Goal: Transaction & Acquisition: Purchase product/service

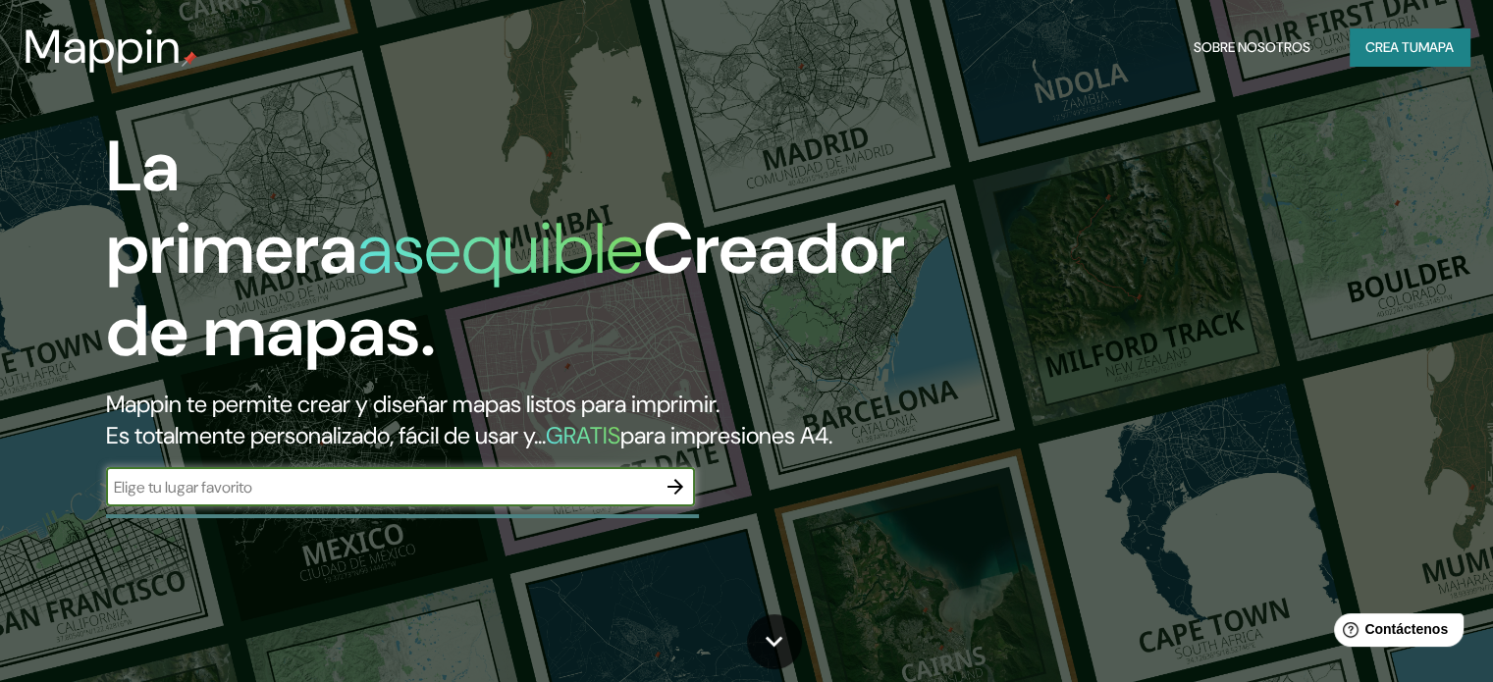
click at [612, 499] on input "text" at bounding box center [381, 487] width 550 height 23
click at [675, 499] on icon "button" at bounding box center [675, 487] width 24 height 24
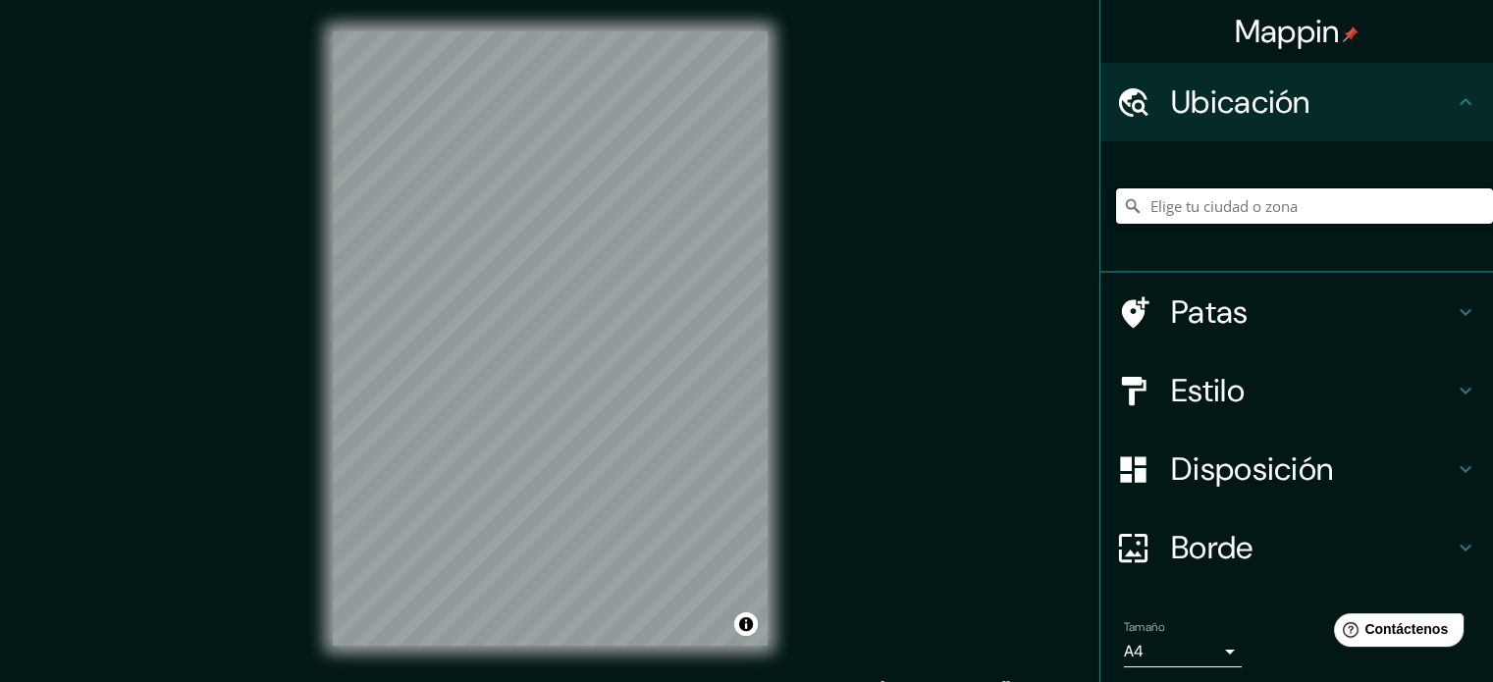
click at [1305, 203] on input "Elige tu ciudad o zona" at bounding box center [1304, 205] width 377 height 35
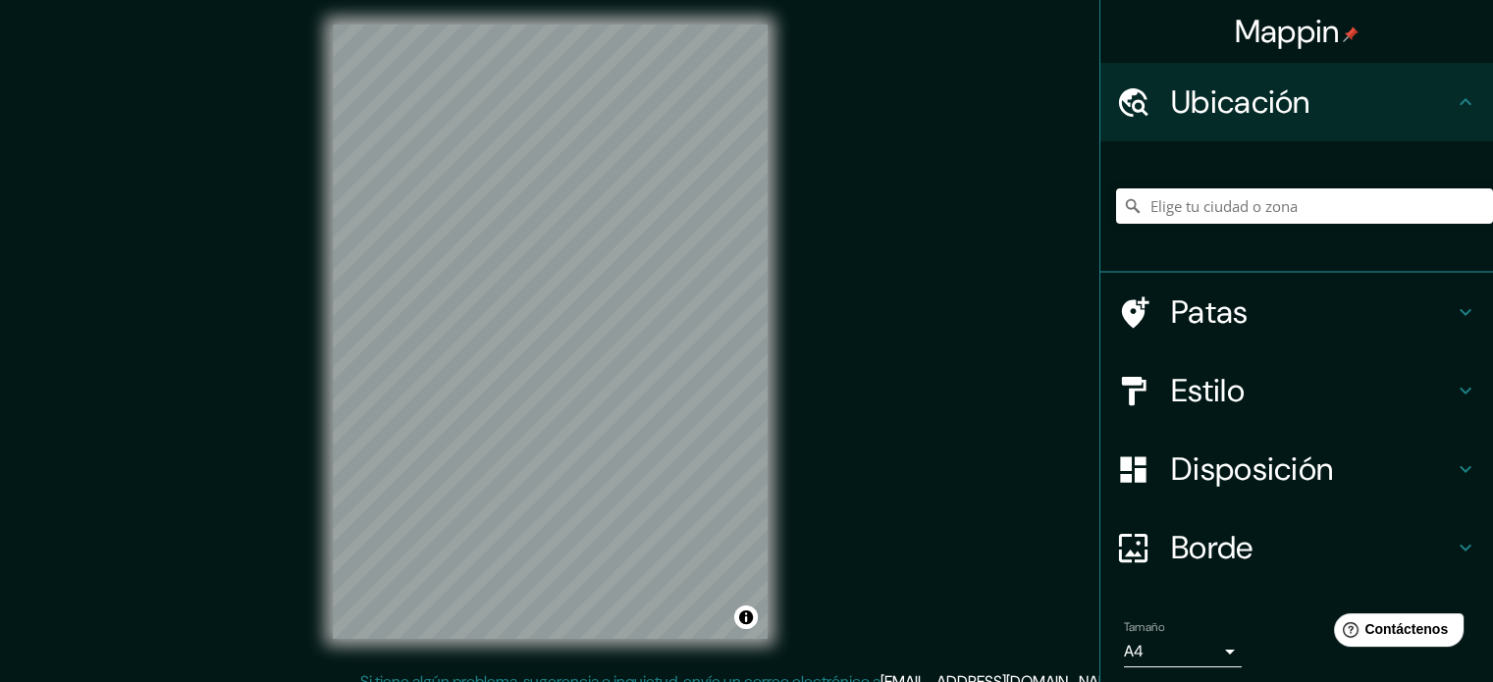
scroll to position [3, 0]
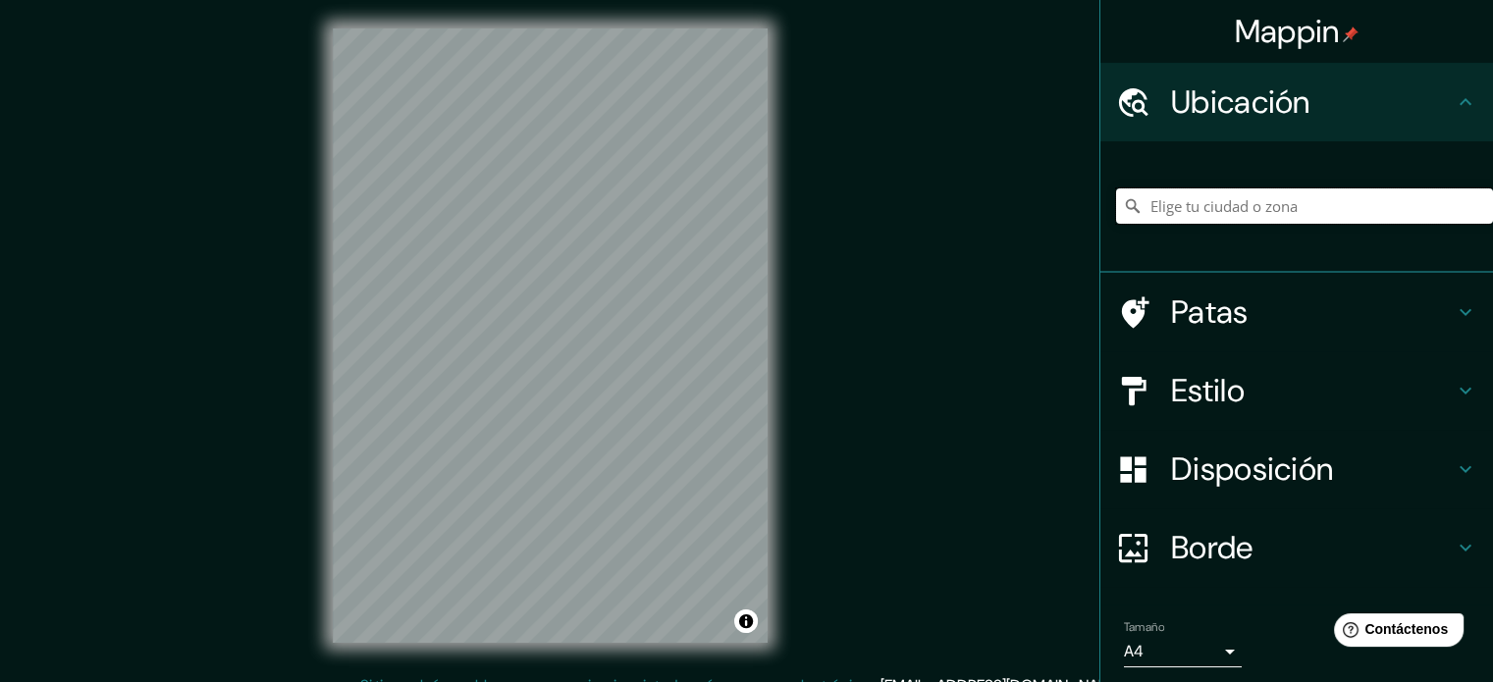
click at [1271, 192] on input "Elige tu ciudad o zona" at bounding box center [1304, 205] width 377 height 35
type input "[GEOGRAPHIC_DATA], [GEOGRAPHIC_DATA], [GEOGRAPHIC_DATA]"
click at [1460, 389] on icon at bounding box center [1466, 391] width 24 height 24
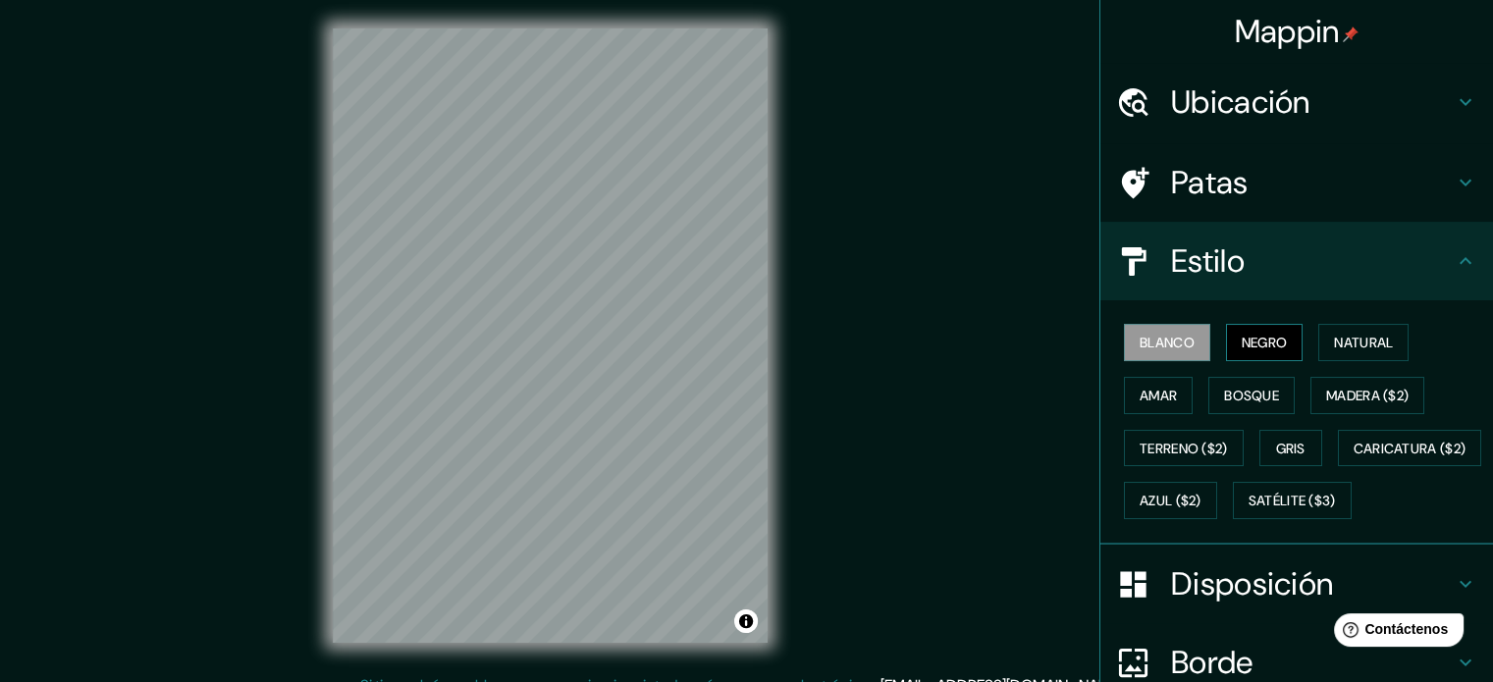
click at [1242, 344] on font "Negro" at bounding box center [1265, 343] width 46 height 18
click at [1334, 337] on font "Natural" at bounding box center [1363, 343] width 59 height 18
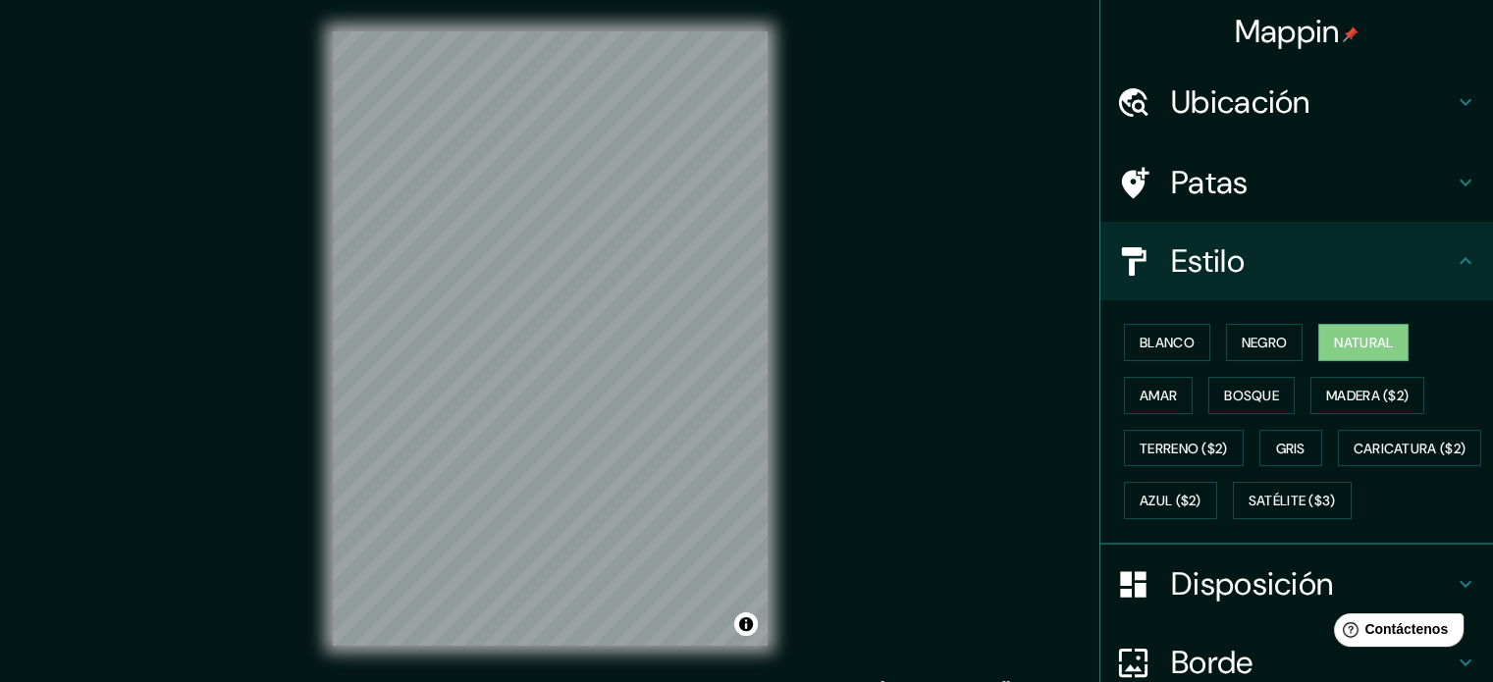
click at [1173, 183] on font "Patas" at bounding box center [1210, 182] width 78 height 41
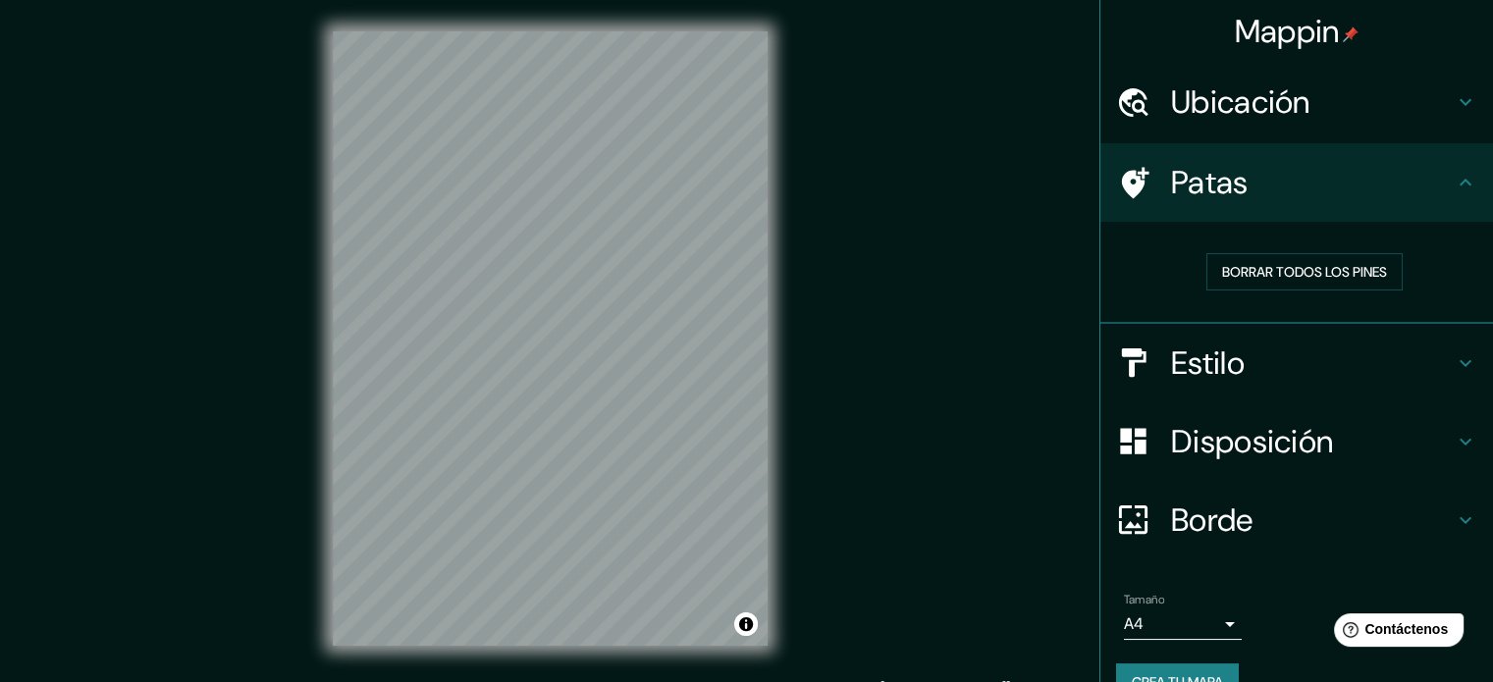
click at [1454, 176] on icon at bounding box center [1466, 183] width 24 height 24
click at [386, 396] on div "Mappin [GEOGRAPHIC_DATA], [GEOGRAPHIC_DATA] [GEOGRAPHIC_DATA] [GEOGRAPHIC_DATA]…" at bounding box center [746, 354] width 1493 height 709
drag, startPoint x: 244, startPoint y: 393, endPoint x: 769, endPoint y: 447, distance: 527.8
click at [798, 459] on div "© Mapbox © OpenStreetMap Improve this map" at bounding box center [550, 338] width 498 height 677
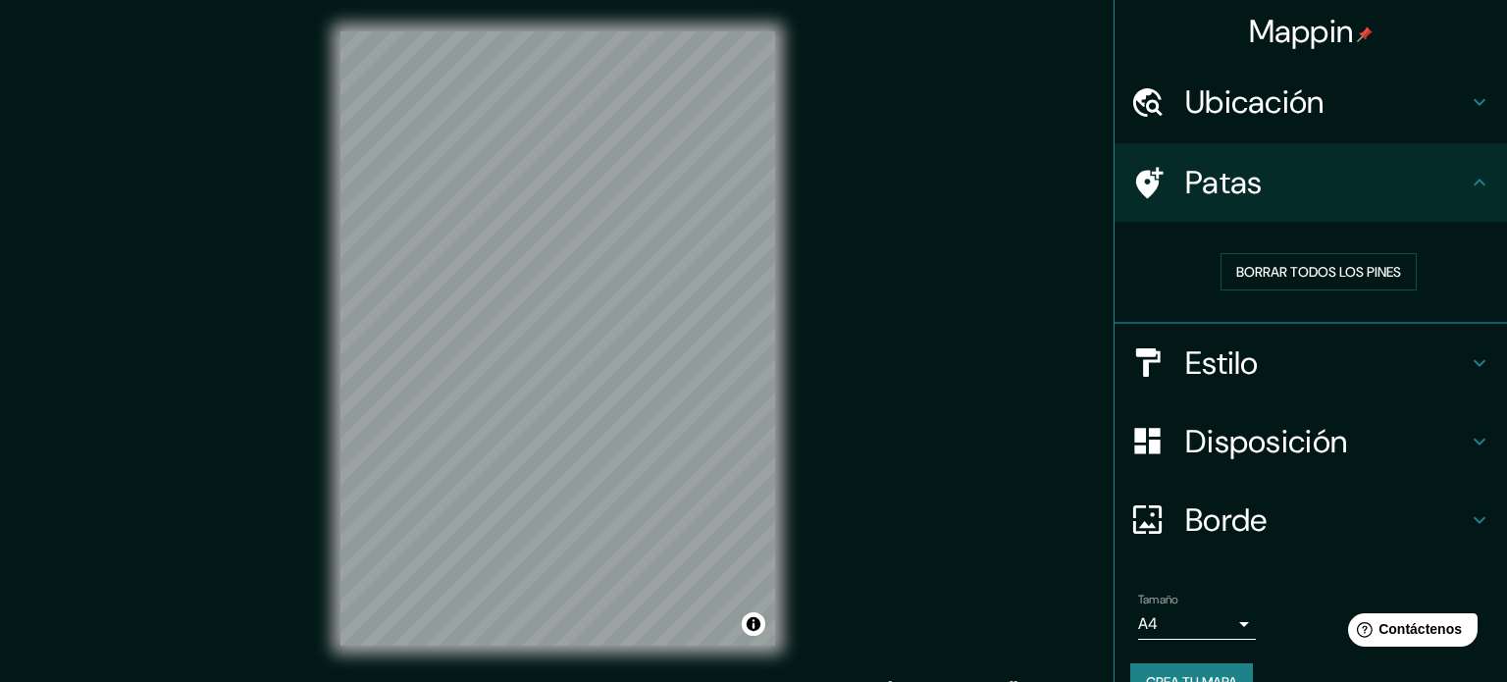
click at [1206, 612] on body "Mappin [GEOGRAPHIC_DATA], [GEOGRAPHIC_DATA] [GEOGRAPHIC_DATA] [GEOGRAPHIC_DATA]…" at bounding box center [753, 341] width 1507 height 682
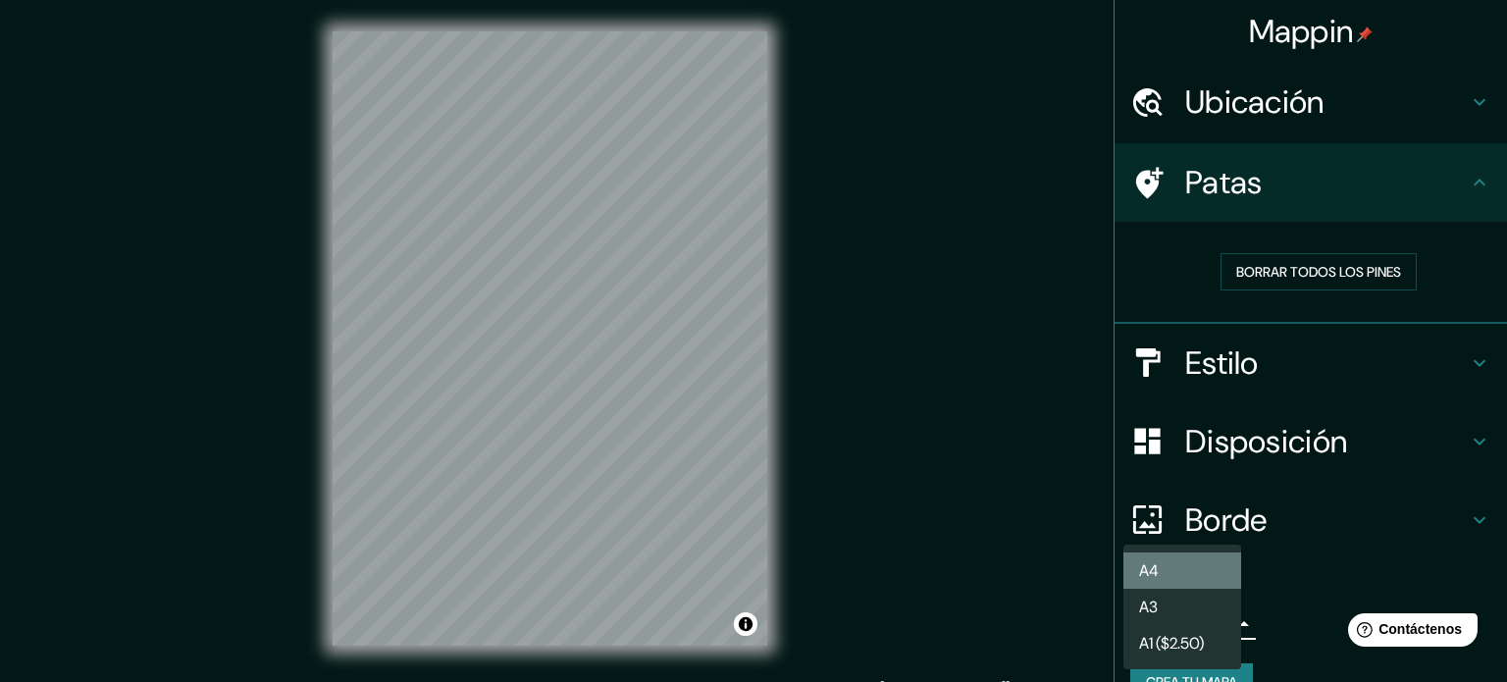
click at [1178, 577] on li "A4" at bounding box center [1183, 571] width 118 height 36
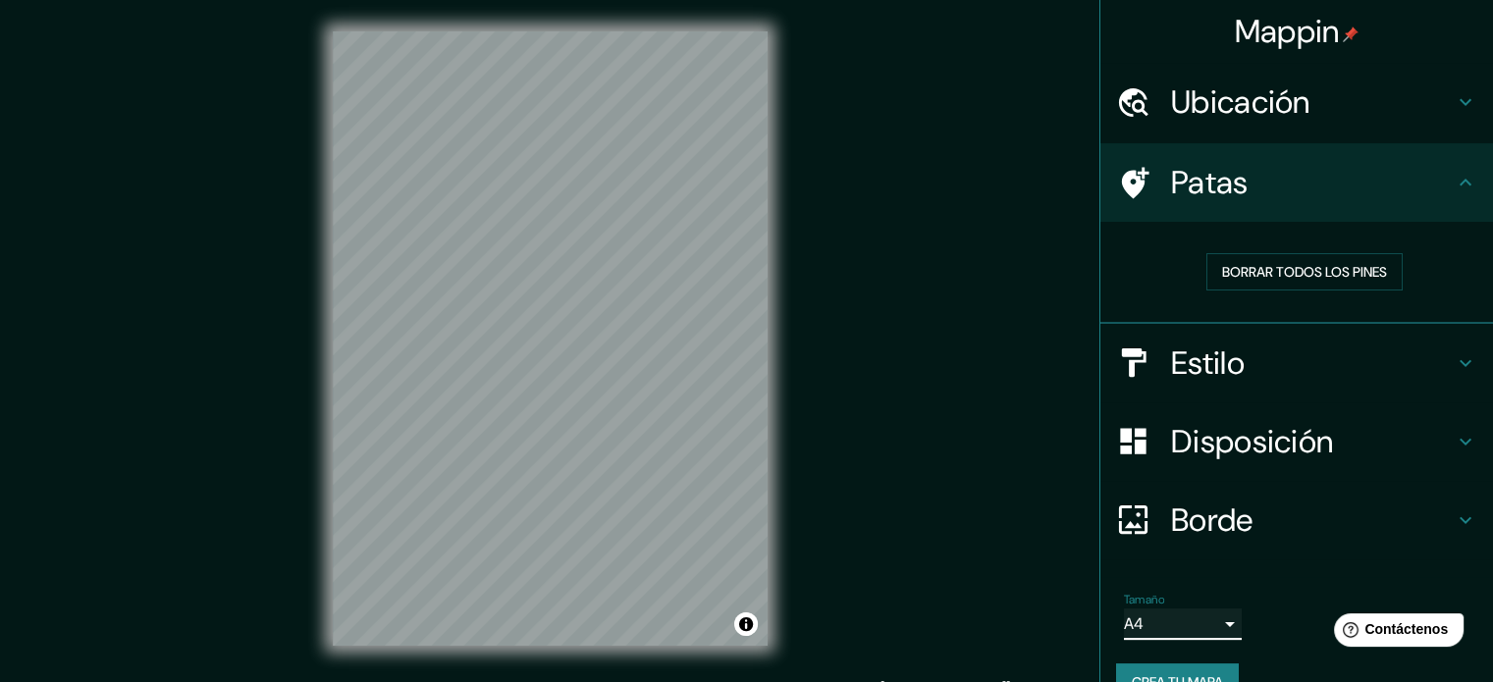
scroll to position [39, 0]
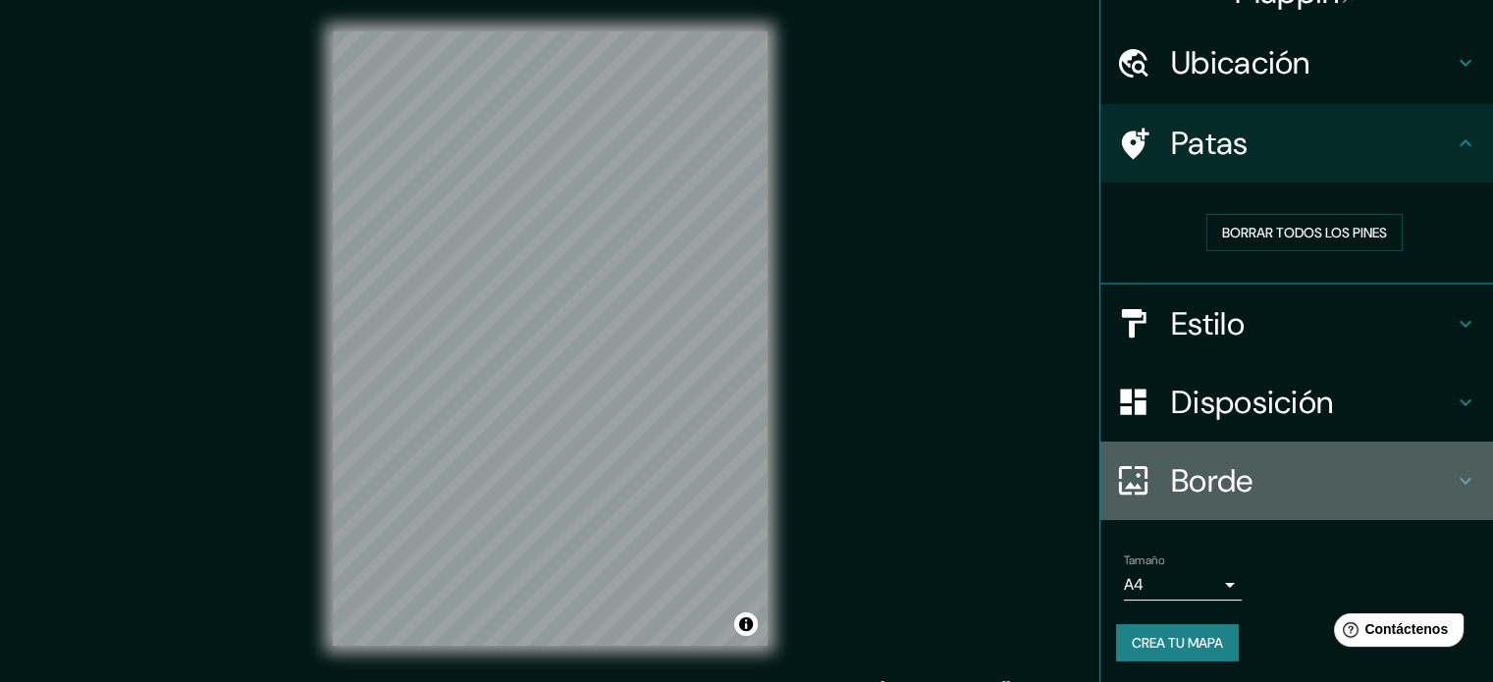
click at [1387, 471] on h4 "Borde" at bounding box center [1312, 480] width 283 height 39
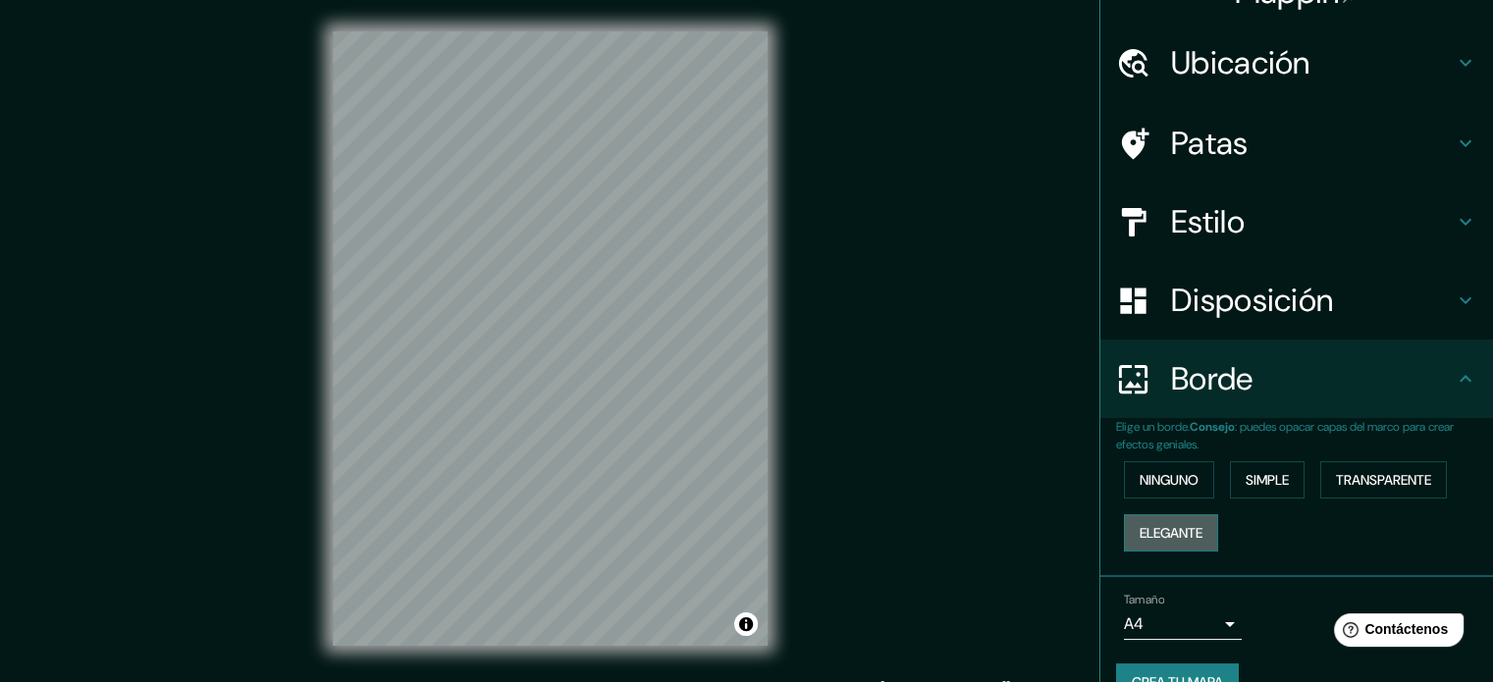
click at [1178, 525] on font "Elegante" at bounding box center [1170, 533] width 63 height 18
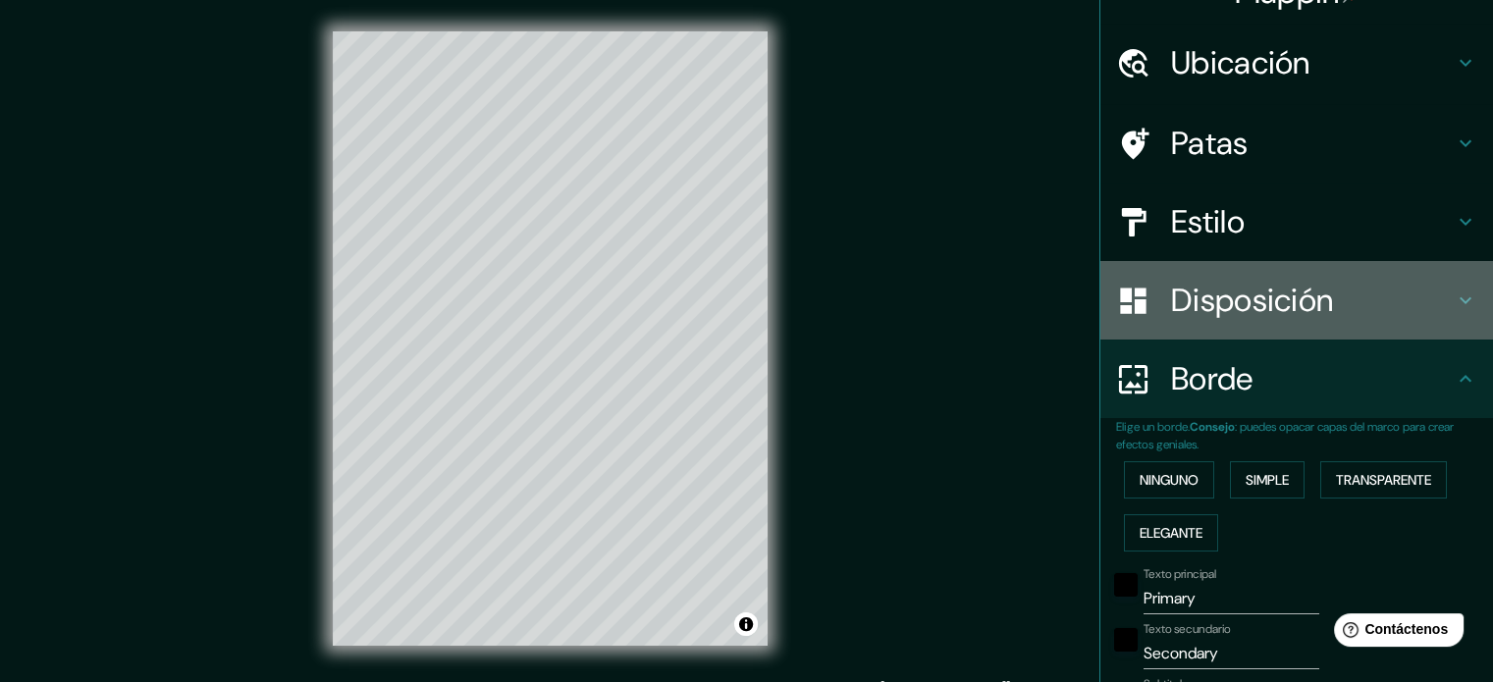
click at [1448, 326] on div "Disposición" at bounding box center [1296, 300] width 393 height 79
type input "177"
type input "35"
type input "18"
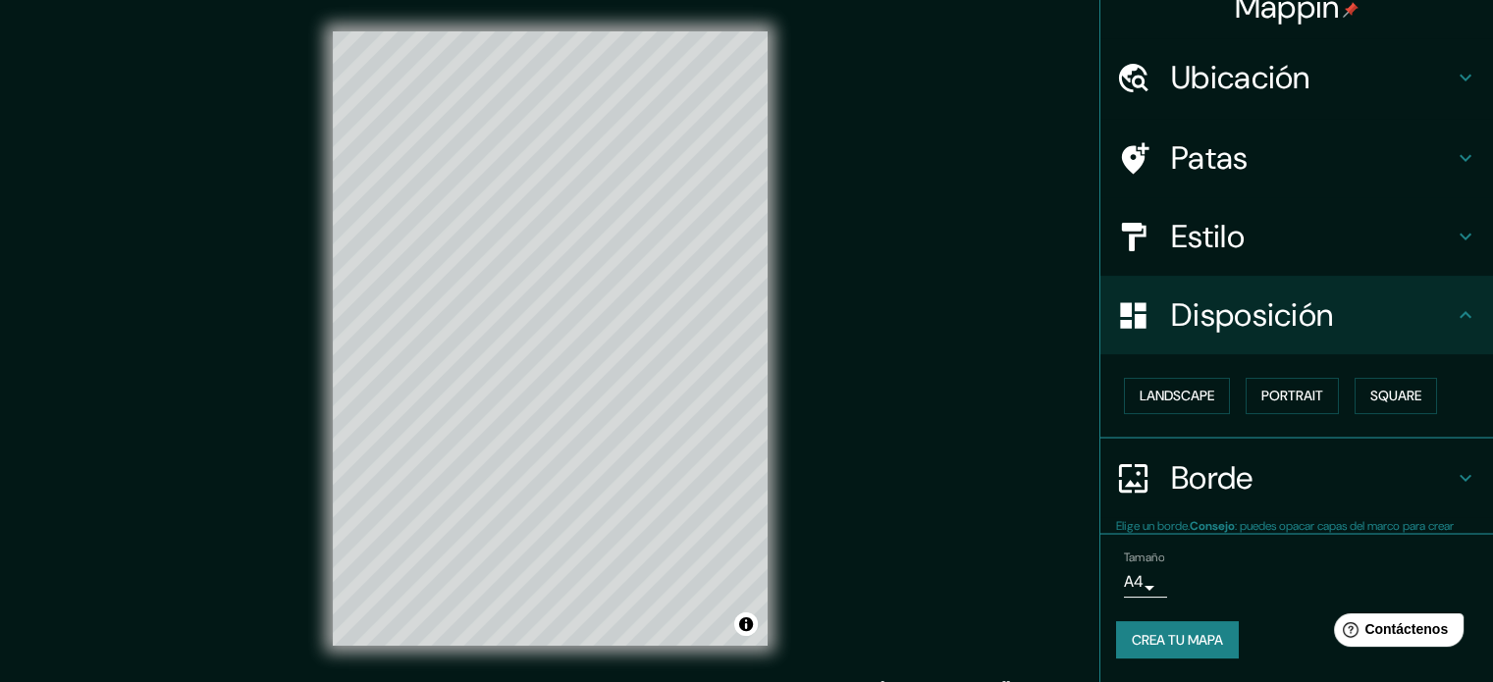
scroll to position [24, 0]
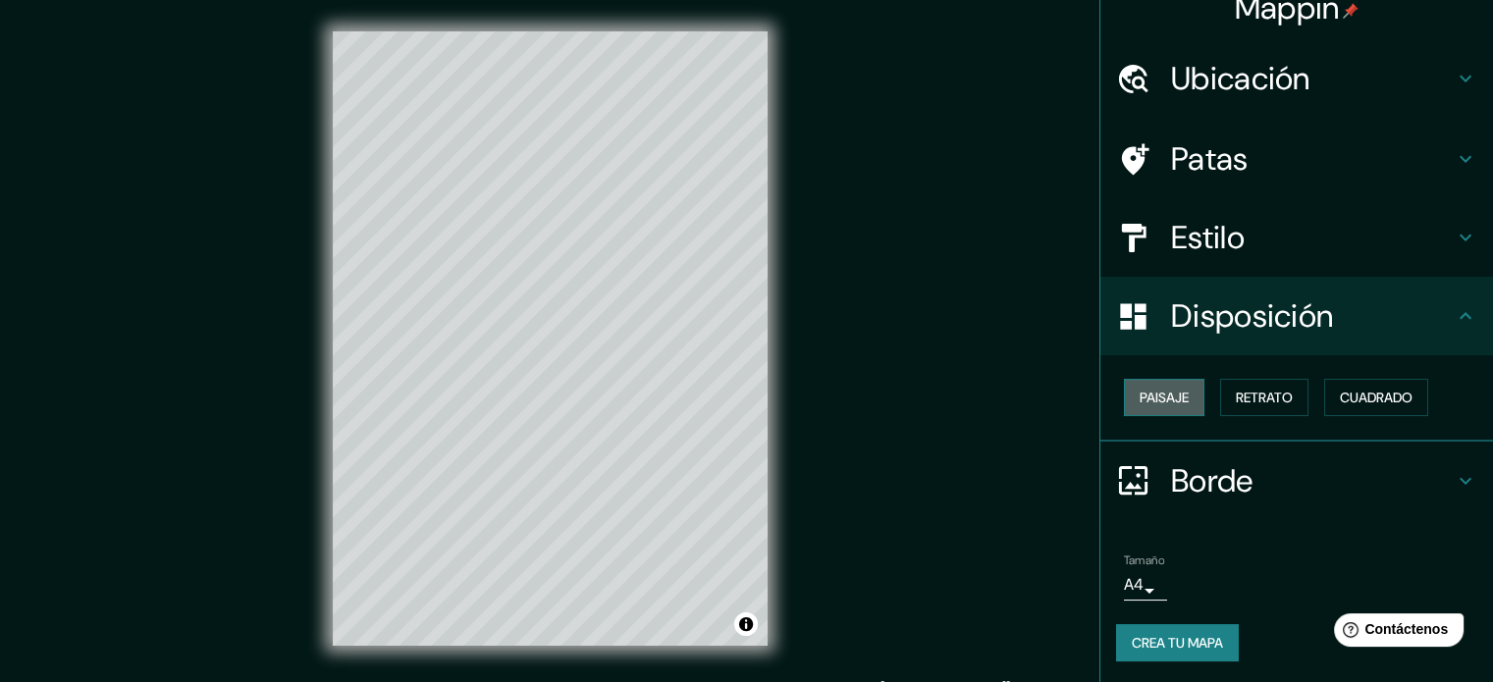
click at [1178, 394] on button "Paisaje" at bounding box center [1164, 397] width 80 height 37
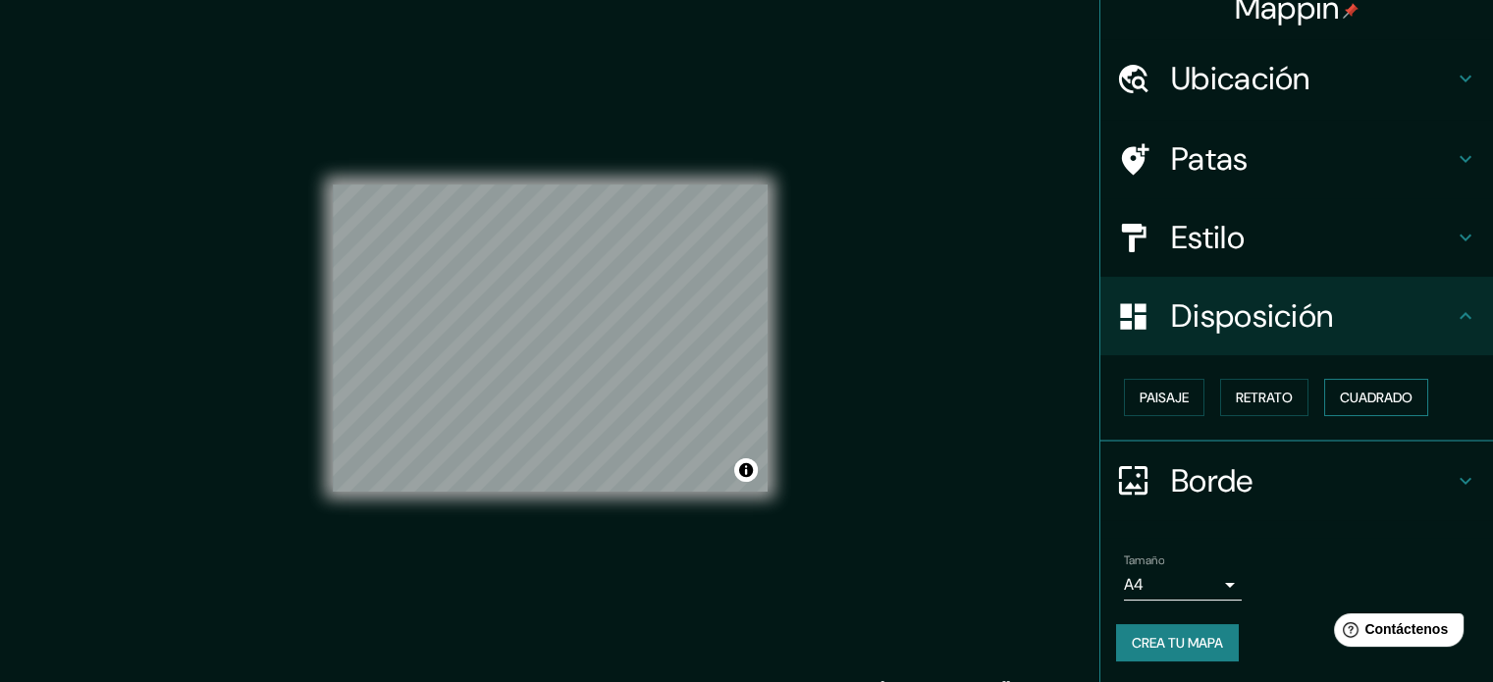
click at [1382, 396] on font "Cuadrado" at bounding box center [1376, 398] width 73 height 18
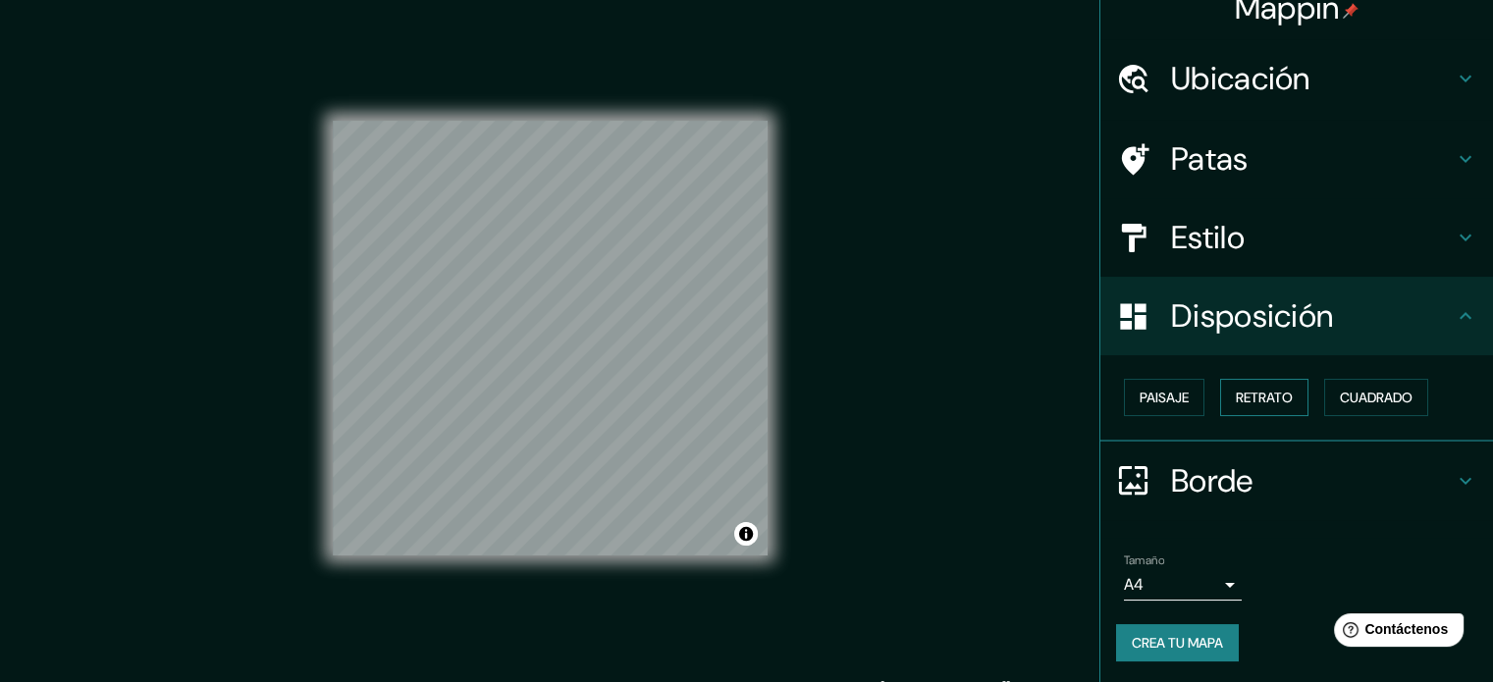
click at [1285, 399] on button "Retrato" at bounding box center [1264, 397] width 88 height 37
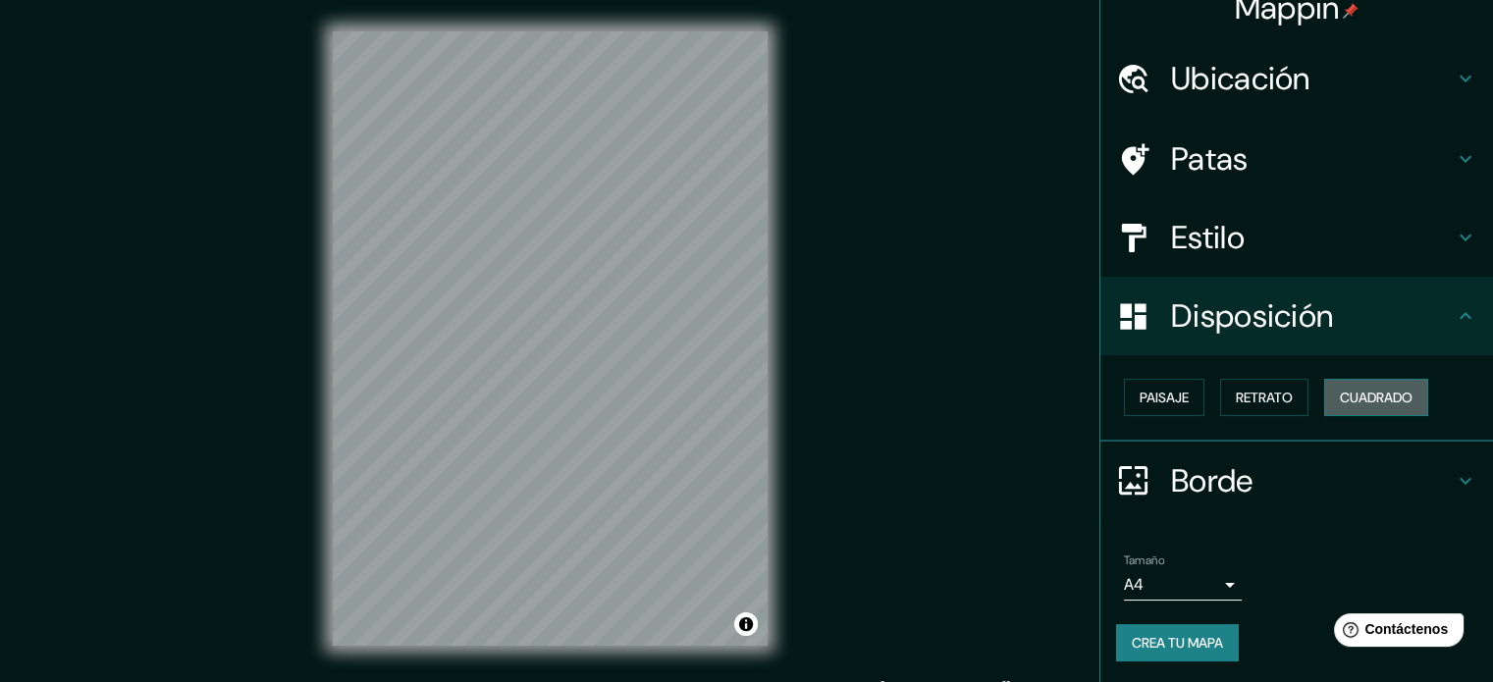
click at [1347, 394] on font "Cuadrado" at bounding box center [1376, 398] width 73 height 18
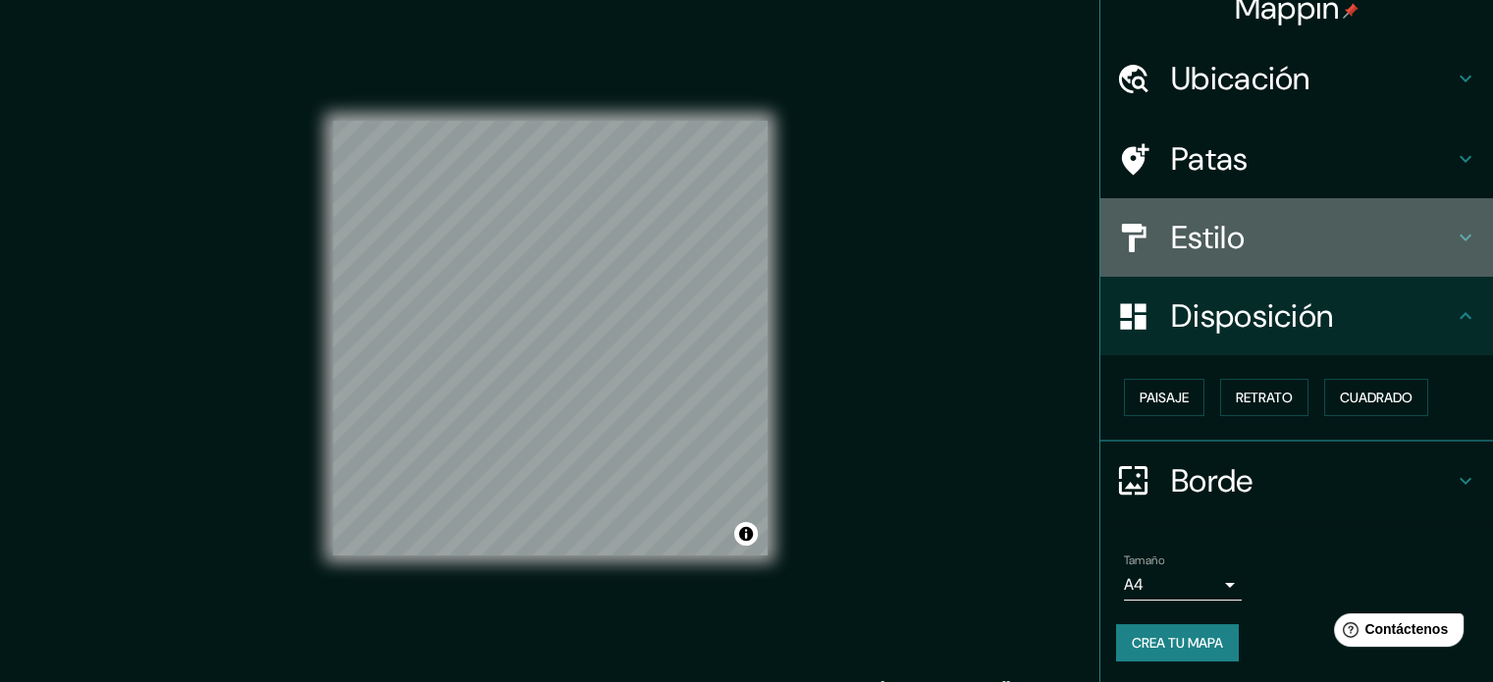
click at [1434, 256] on h4 "Estilo" at bounding box center [1312, 237] width 283 height 39
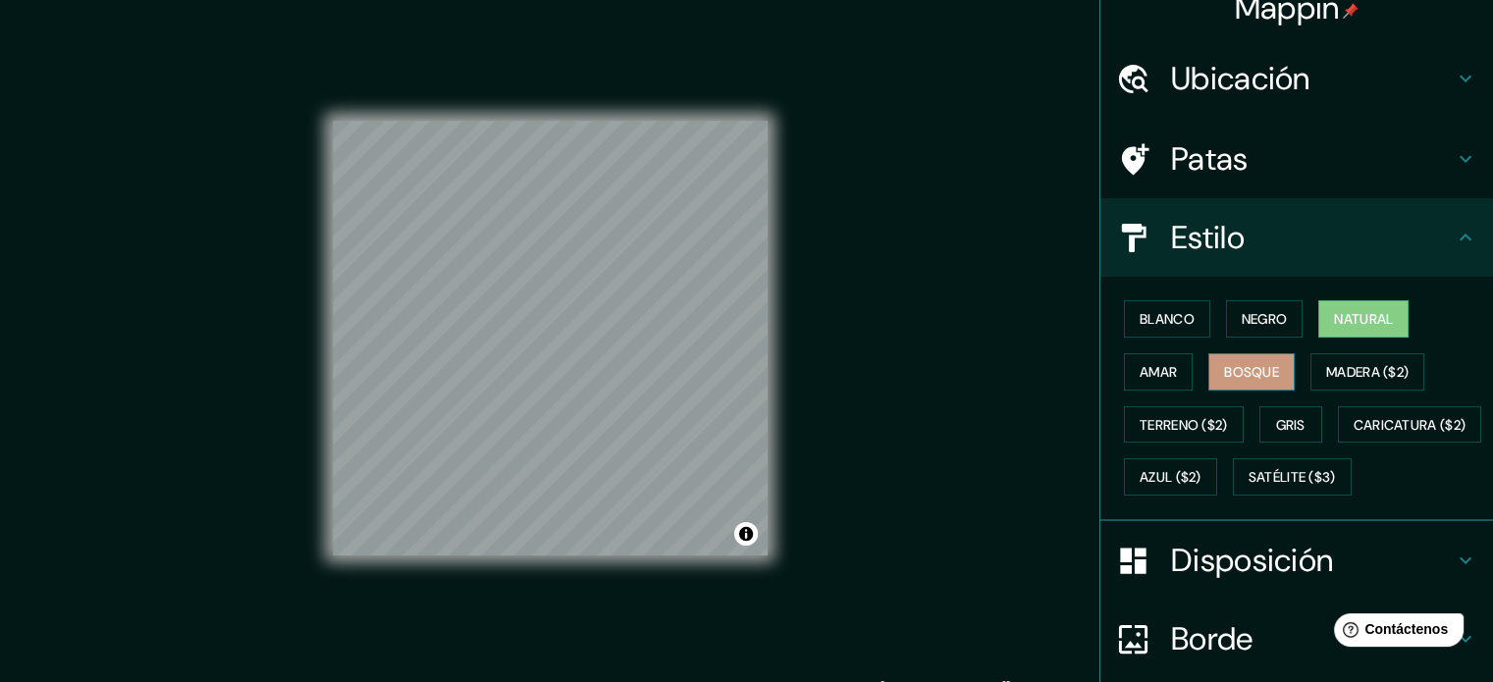
click at [1224, 360] on font "Bosque" at bounding box center [1251, 372] width 55 height 26
click at [1334, 329] on font "Natural" at bounding box center [1363, 319] width 59 height 26
click at [1257, 318] on font "Negro" at bounding box center [1265, 319] width 46 height 18
click at [1343, 315] on font "Natural" at bounding box center [1363, 319] width 59 height 18
click at [1459, 162] on icon at bounding box center [1465, 159] width 12 height 7
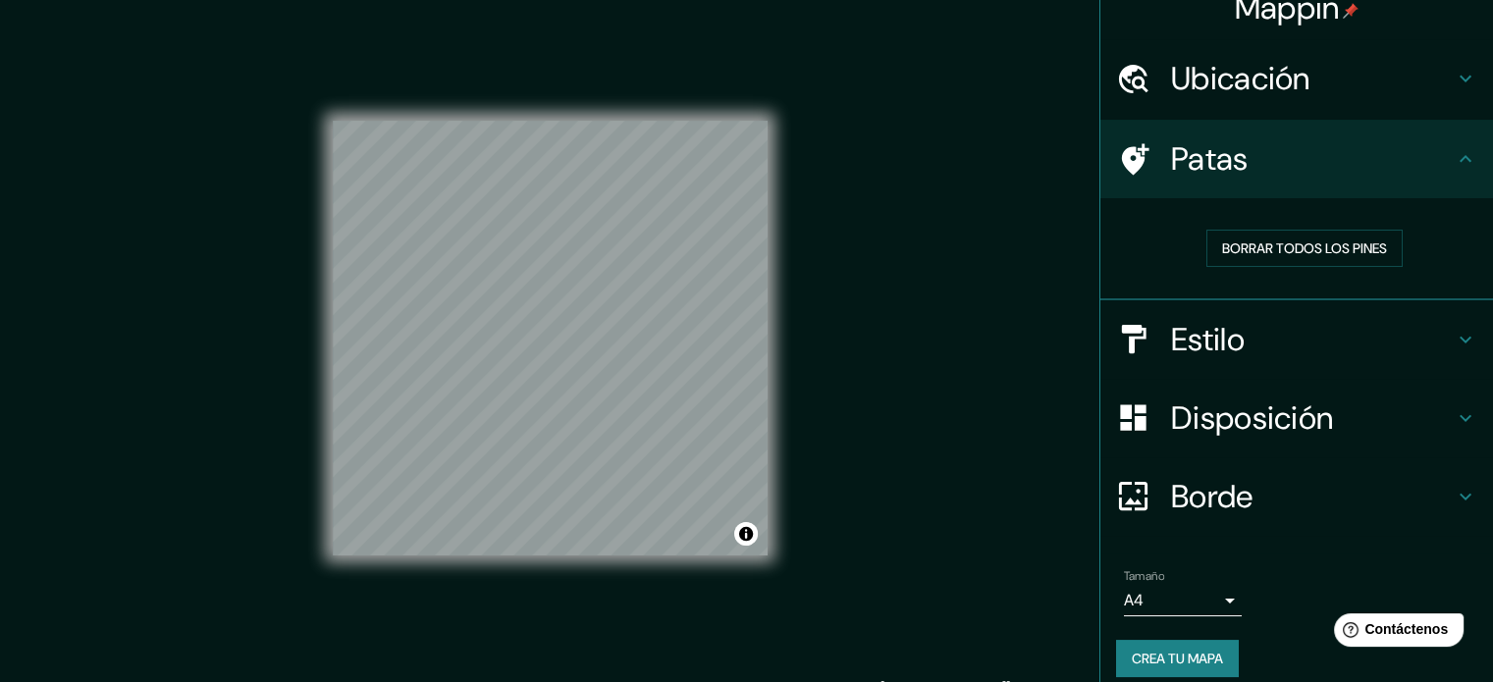
click at [1454, 79] on icon at bounding box center [1466, 79] width 24 height 24
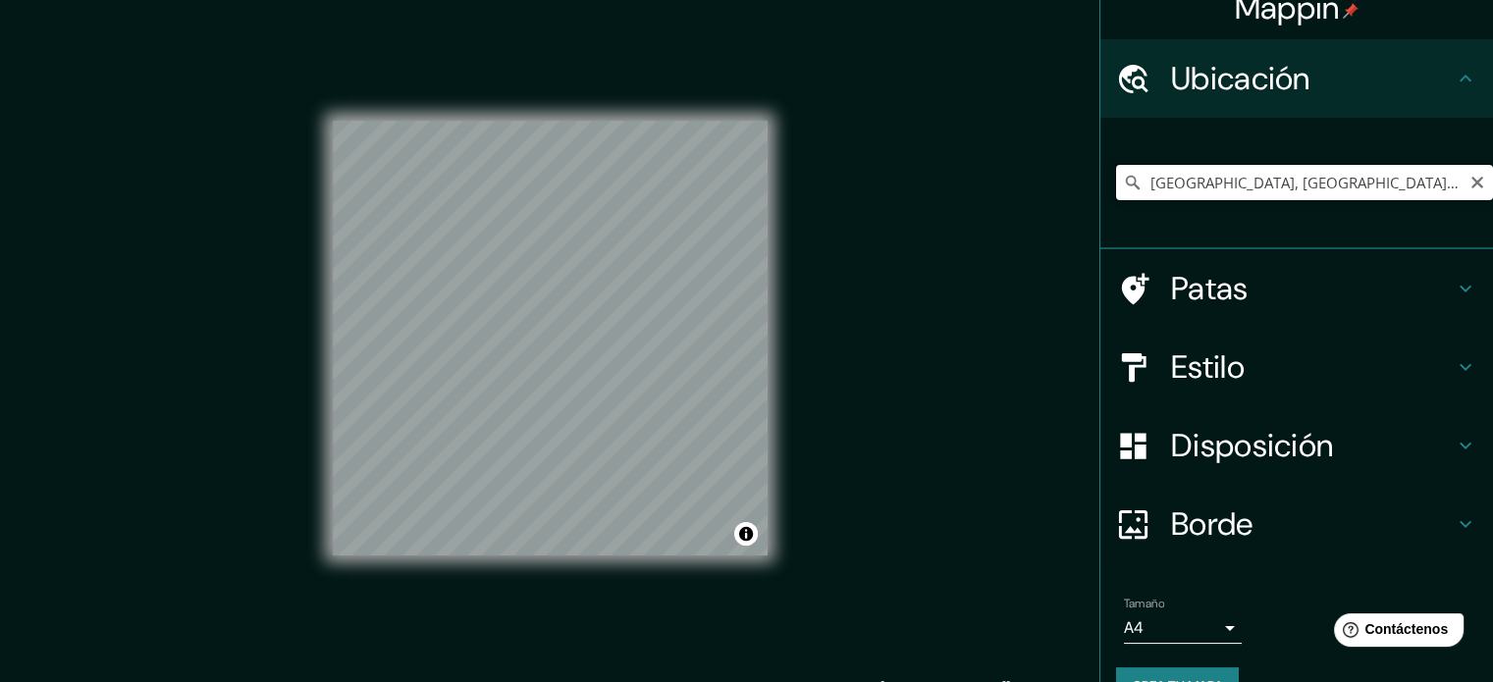
click at [1377, 191] on input "[GEOGRAPHIC_DATA], [GEOGRAPHIC_DATA], [GEOGRAPHIC_DATA]" at bounding box center [1304, 182] width 377 height 35
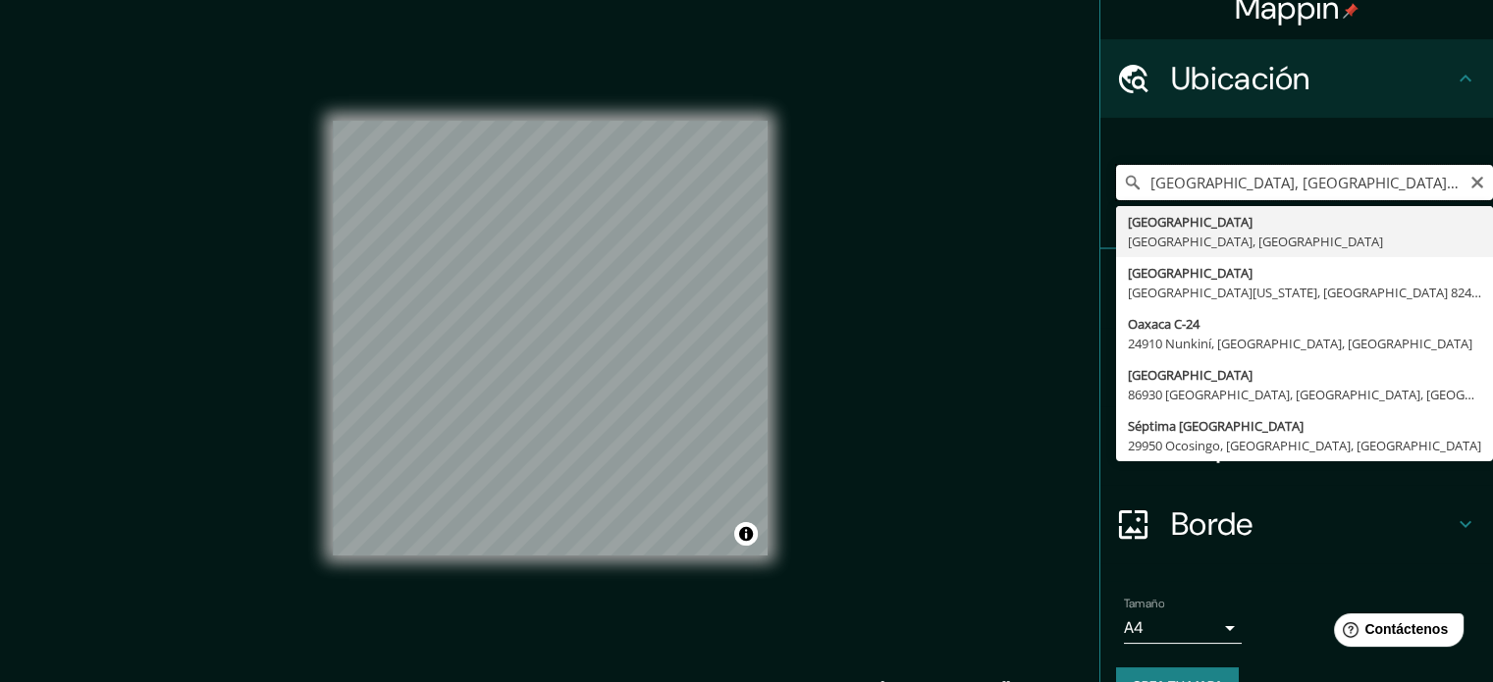
click at [1138, 182] on input "[GEOGRAPHIC_DATA], [GEOGRAPHIC_DATA], [GEOGRAPHIC_DATA]" at bounding box center [1304, 182] width 377 height 35
paste input "17° 7'36.40"N"
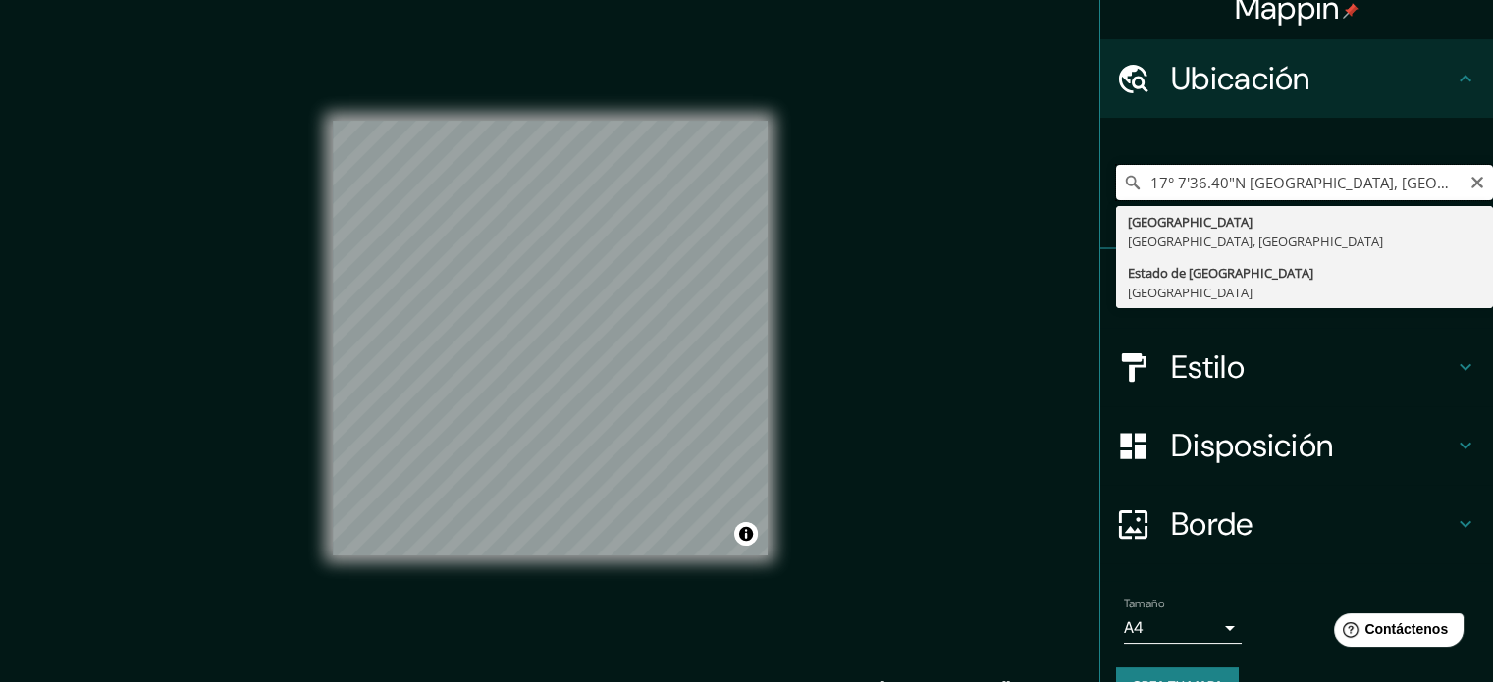
paste input "17° 7'36.40"N"
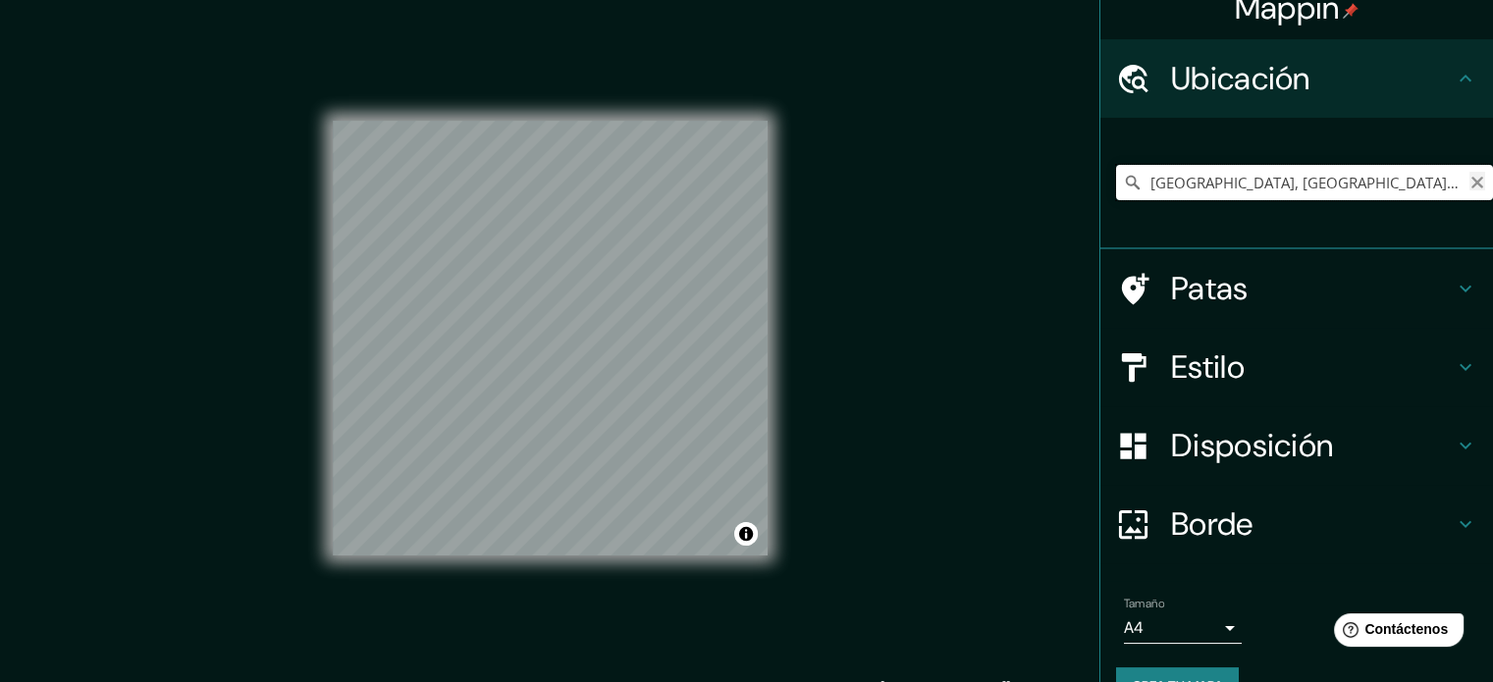
type input "[GEOGRAPHIC_DATA], [GEOGRAPHIC_DATA], [GEOGRAPHIC_DATA]"
click at [1469, 183] on icon "Claro" at bounding box center [1477, 183] width 16 height 16
paste input "17° 7'36.40"N"
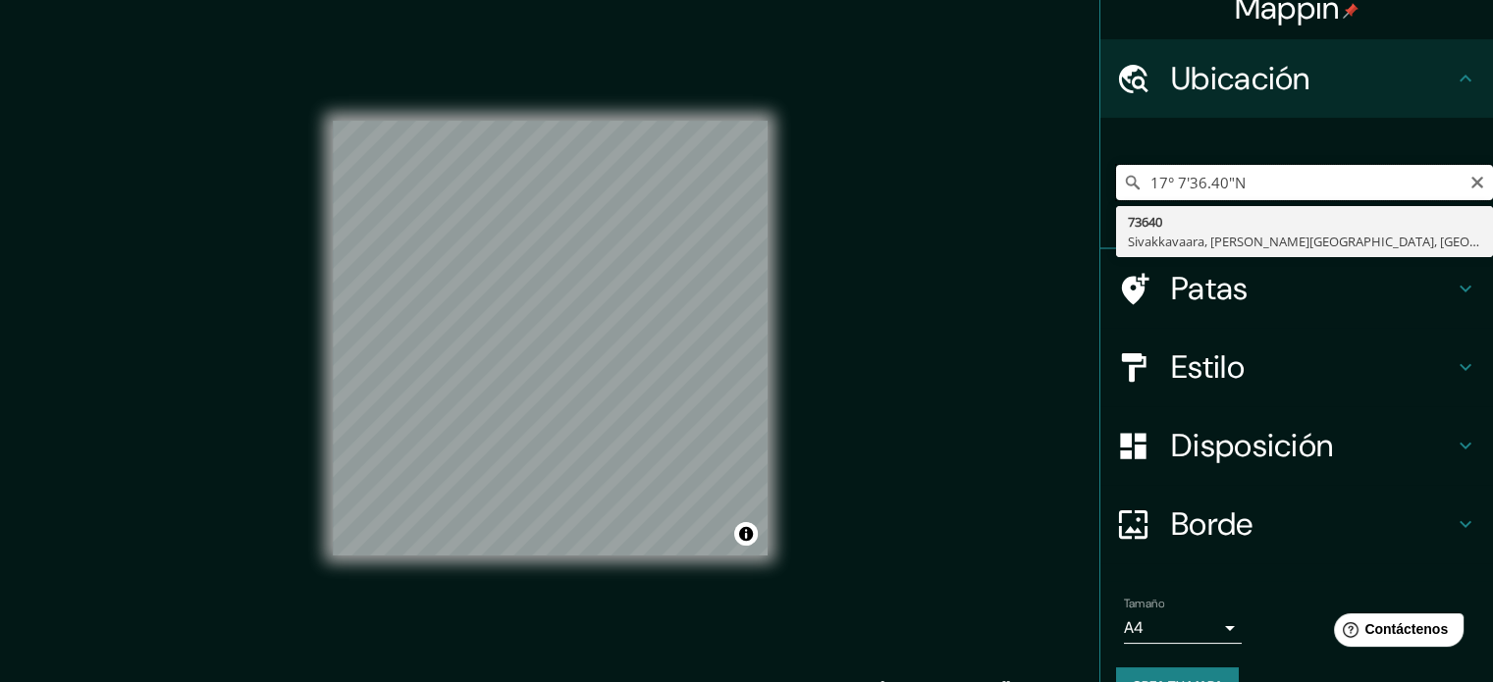
click at [1138, 181] on input "17° 7'36.40"N" at bounding box center [1304, 182] width 377 height 35
paste input "17° 7'36.40"N"
click at [1345, 175] on input "17° 7'36.40"N 17° 7'36.40"N" at bounding box center [1304, 182] width 377 height 35
paste input "96°45'53.97"O"
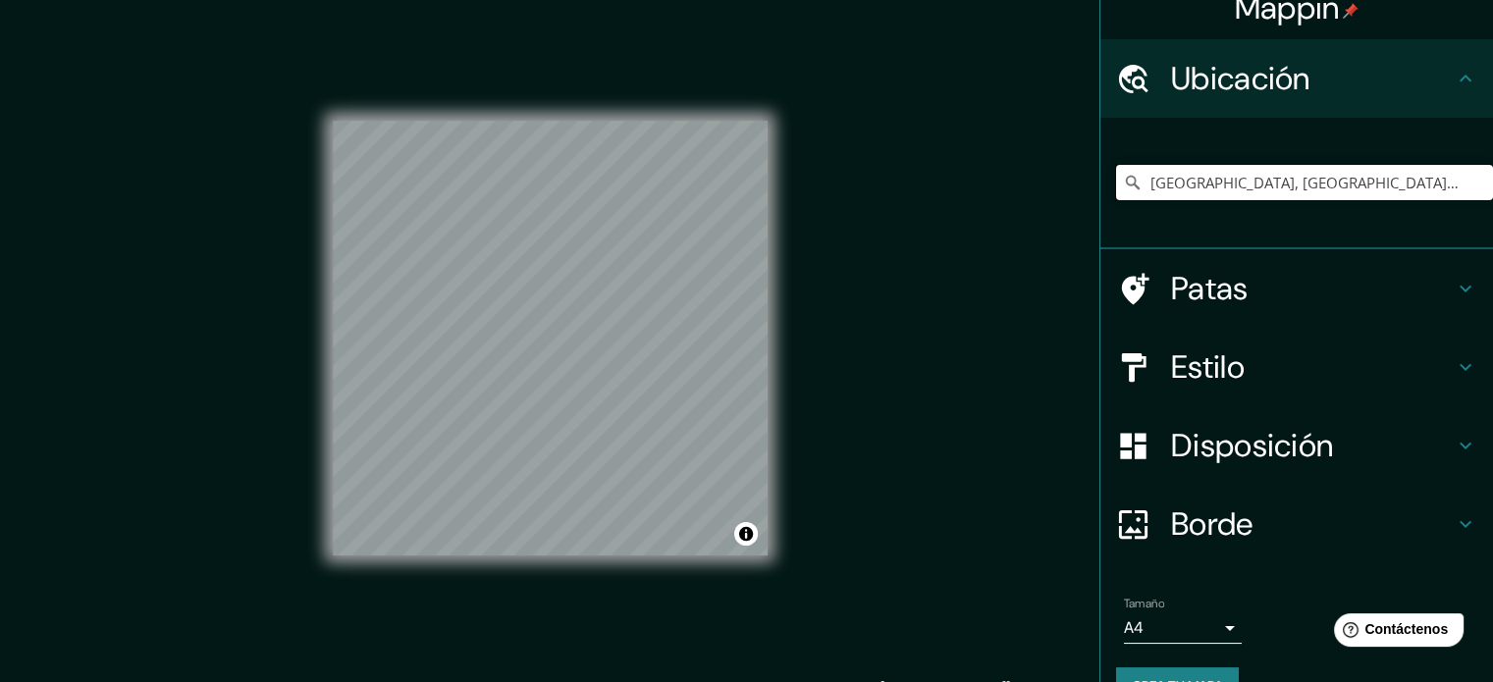
click at [1448, 198] on input "[GEOGRAPHIC_DATA], [GEOGRAPHIC_DATA], [GEOGRAPHIC_DATA], [GEOGRAPHIC_DATA]" at bounding box center [1304, 182] width 377 height 35
type input "[GEOGRAPHIC_DATA], [GEOGRAPHIC_DATA], [GEOGRAPHIC_DATA], [GEOGRAPHIC_DATA]"
click at [1469, 186] on icon "Claro" at bounding box center [1477, 183] width 16 height 16
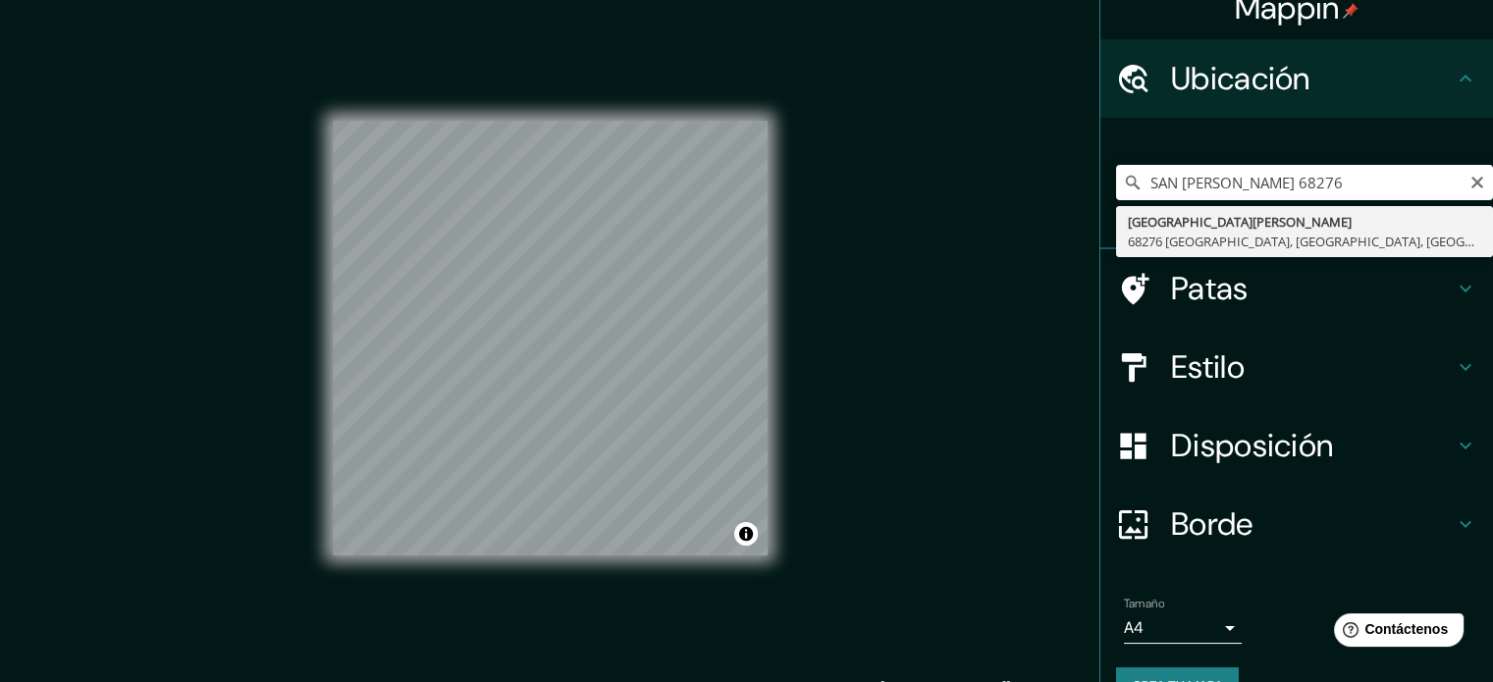
type input "[GEOGRAPHIC_DATA][PERSON_NAME], [GEOGRAPHIC_DATA]"
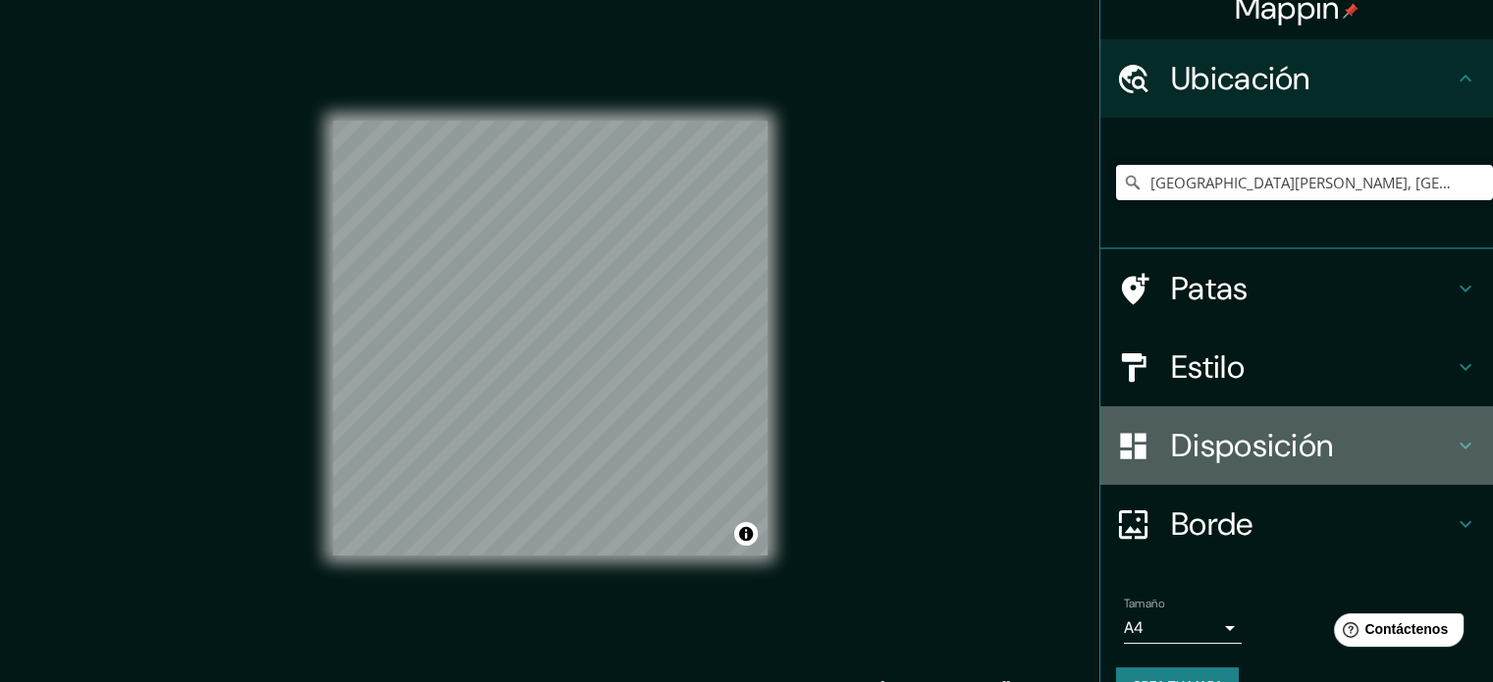
click at [1454, 454] on icon at bounding box center [1466, 446] width 24 height 24
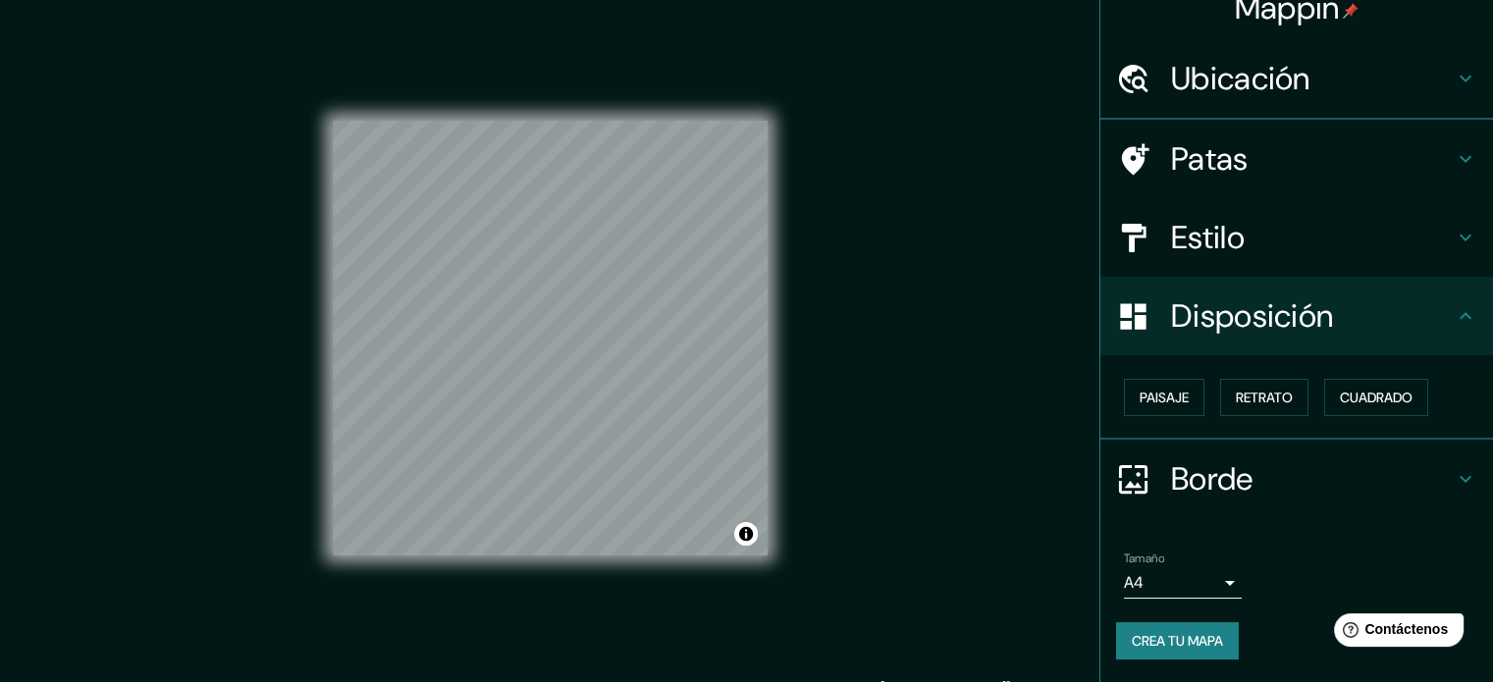
scroll to position [24, 0]
click at [1159, 399] on font "Paisaje" at bounding box center [1163, 398] width 49 height 18
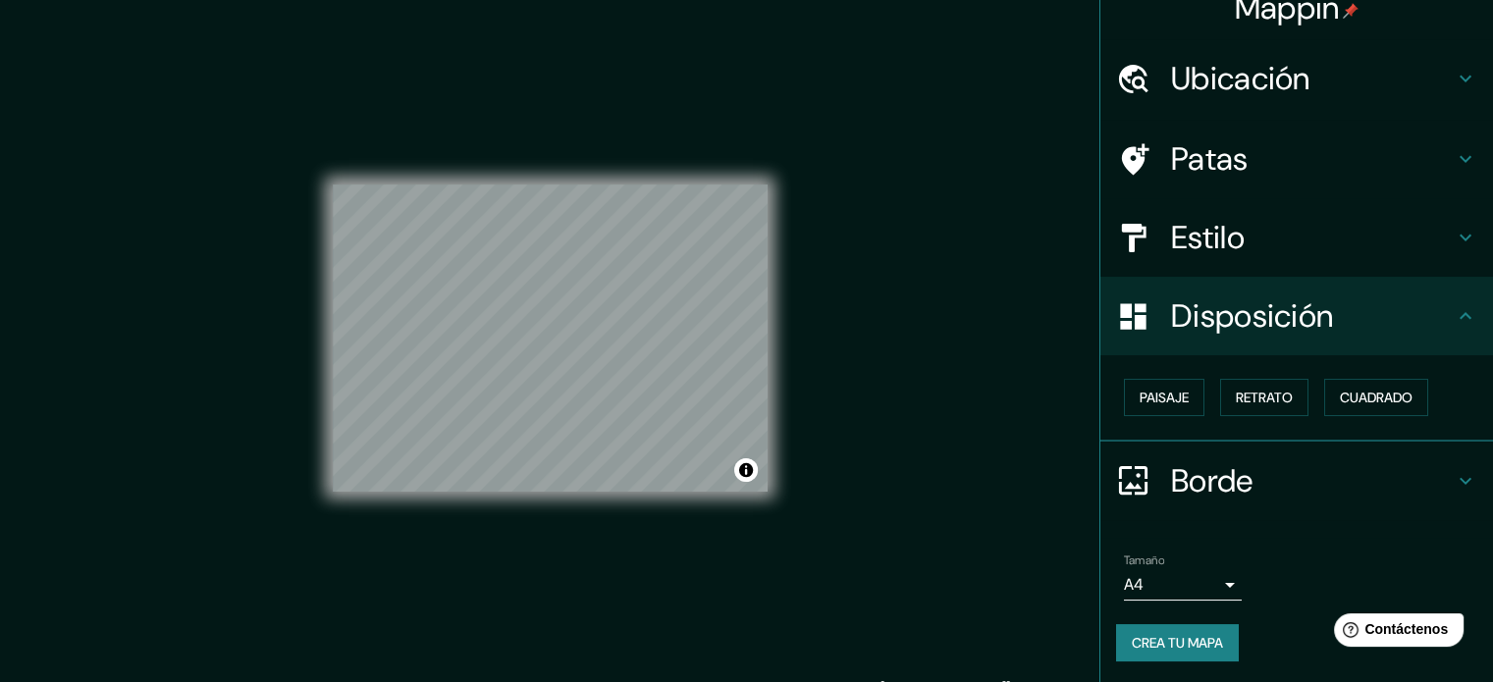
click at [1454, 240] on icon at bounding box center [1466, 238] width 24 height 24
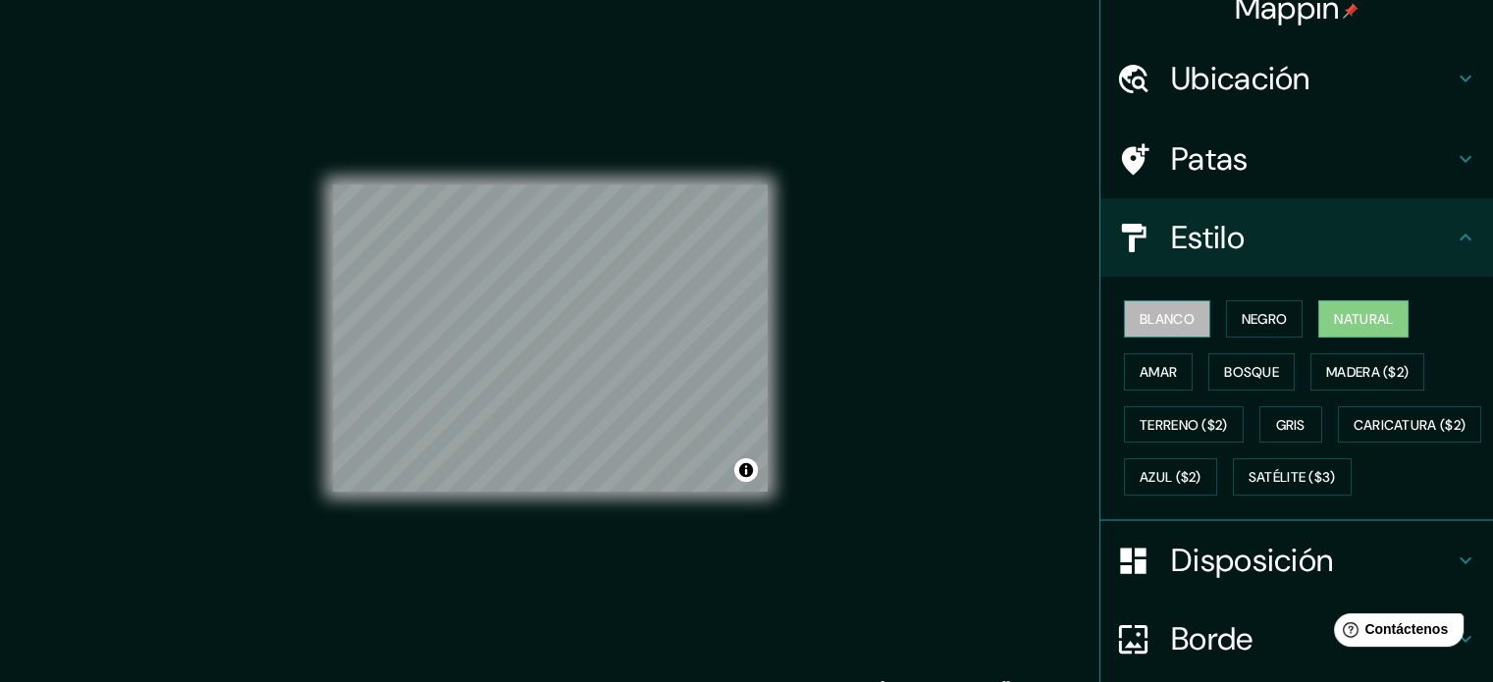
click at [1154, 318] on font "Blanco" at bounding box center [1166, 319] width 55 height 18
click at [1242, 316] on font "Negro" at bounding box center [1265, 319] width 46 height 18
click at [1334, 321] on font "Natural" at bounding box center [1363, 319] width 59 height 18
click at [1169, 311] on font "Blanco" at bounding box center [1166, 319] width 55 height 18
click at [1353, 321] on font "Natural" at bounding box center [1363, 319] width 59 height 18
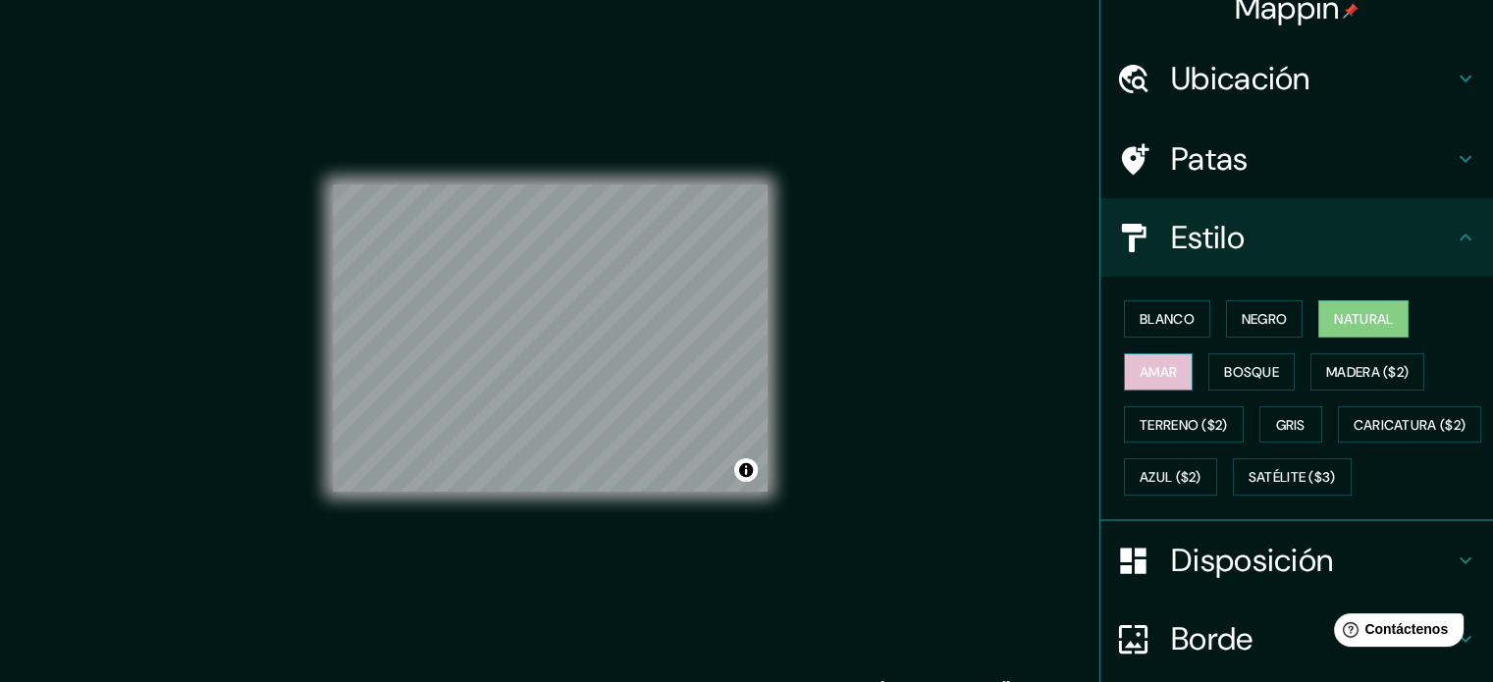
click at [1139, 376] on font "Amar" at bounding box center [1157, 372] width 37 height 18
click at [1229, 373] on font "Bosque" at bounding box center [1251, 372] width 55 height 18
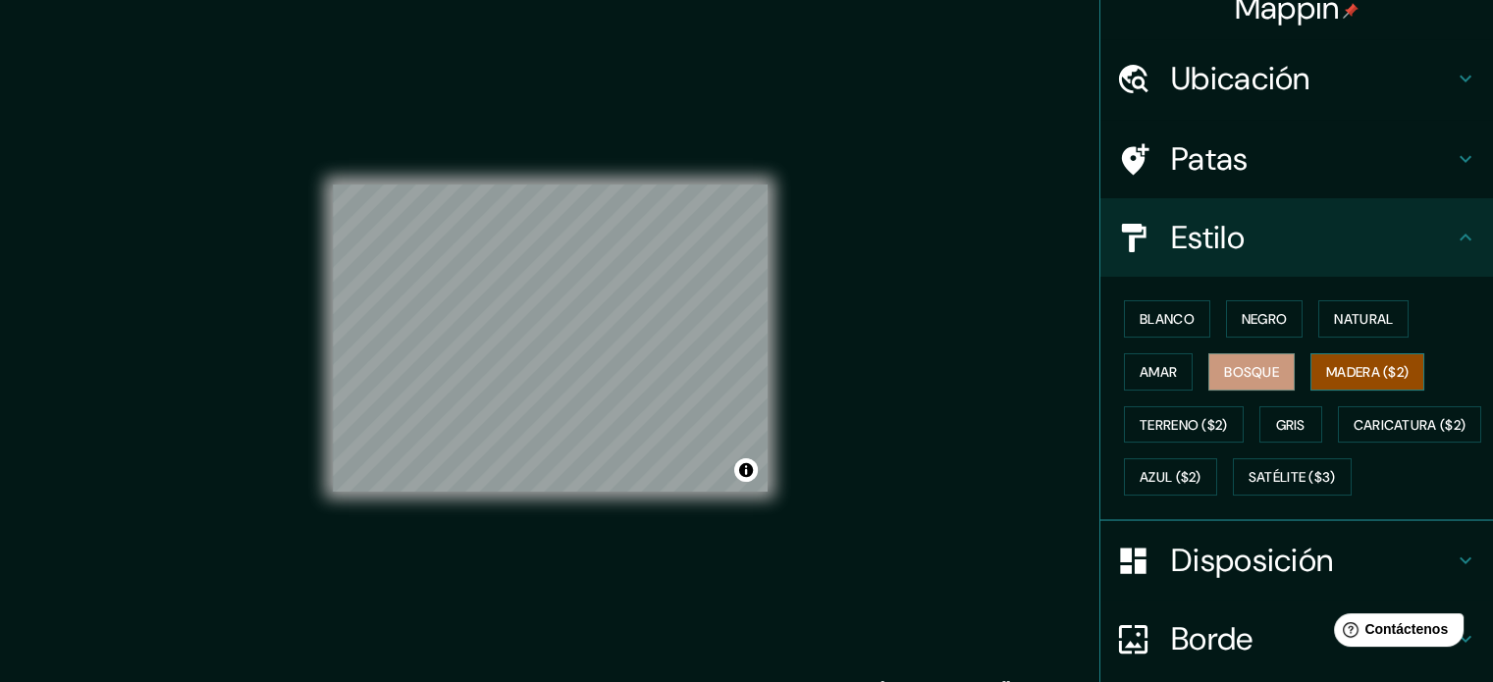
click at [1349, 373] on font "Madera ($2)" at bounding box center [1367, 372] width 82 height 18
click at [1335, 319] on font "Natural" at bounding box center [1363, 319] width 59 height 18
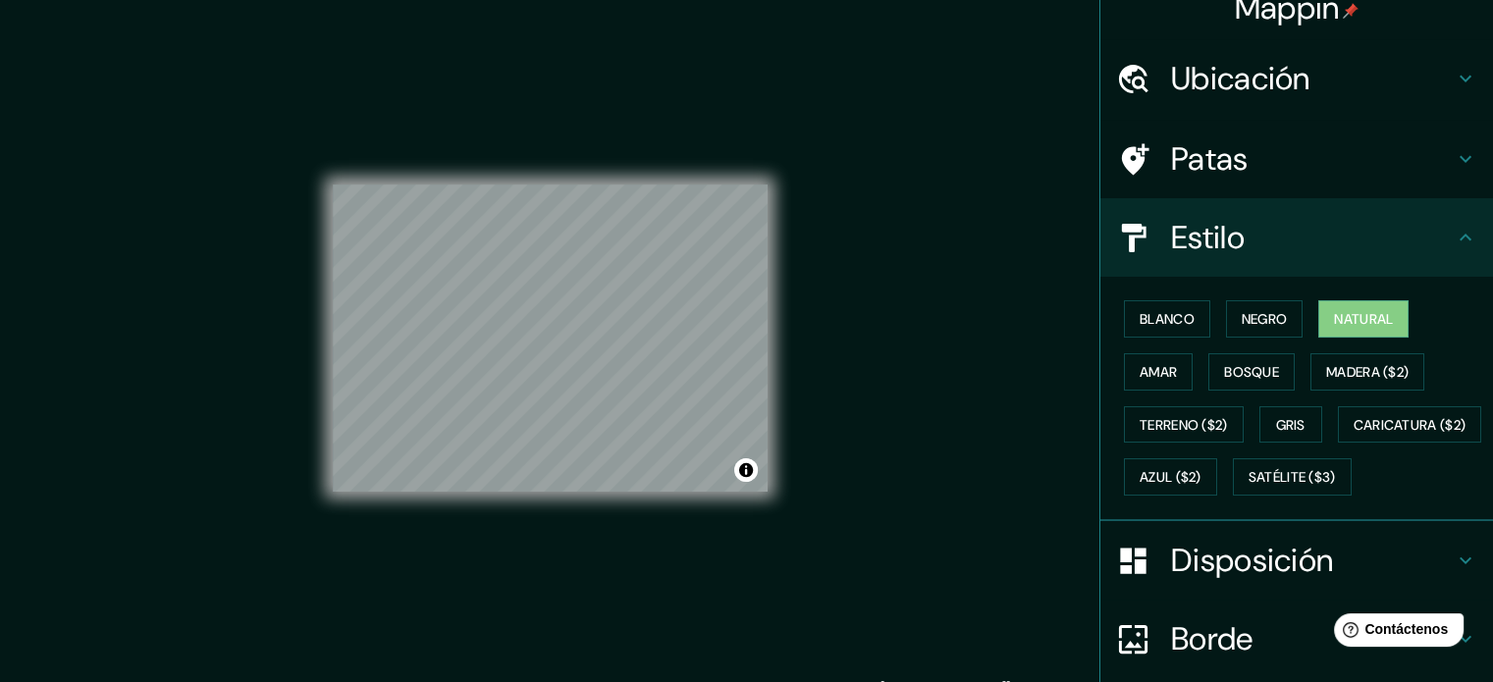
click at [1454, 233] on icon at bounding box center [1466, 238] width 24 height 24
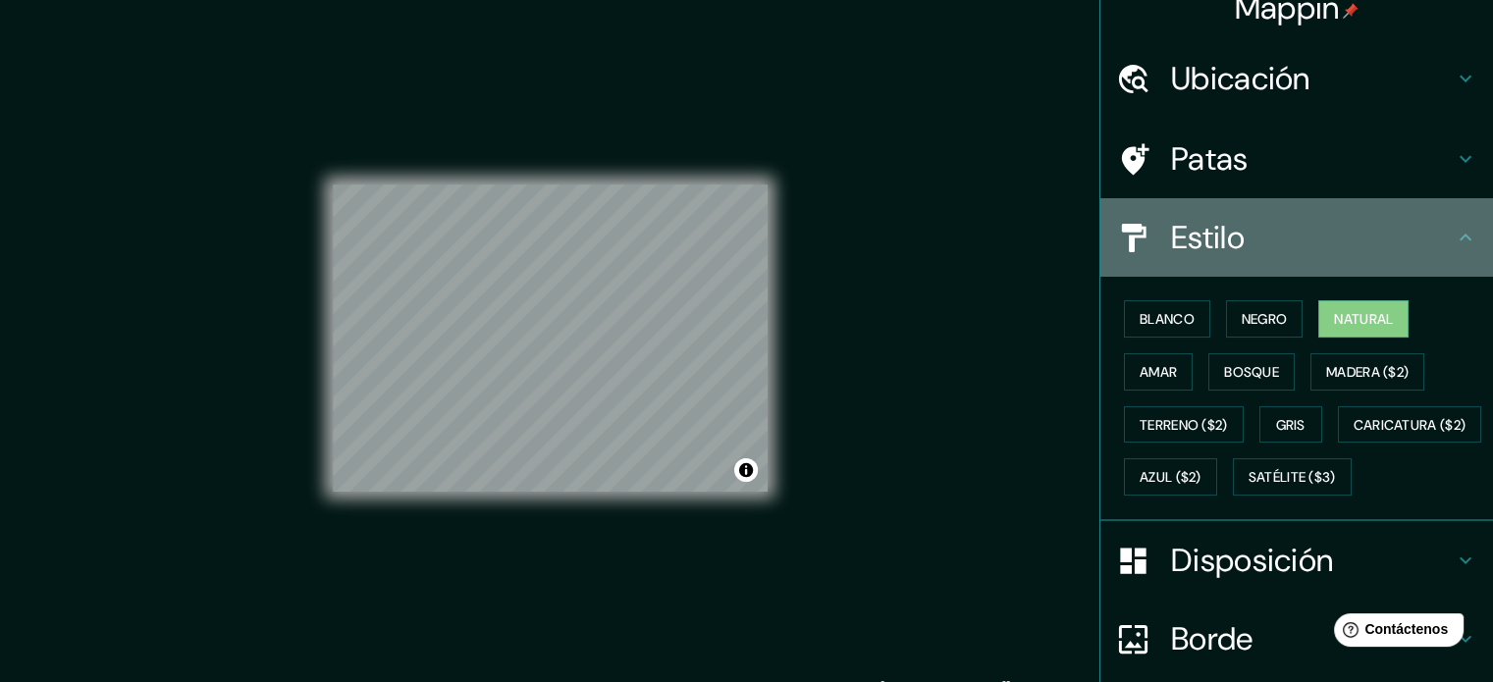
click at [1455, 244] on icon at bounding box center [1466, 238] width 24 height 24
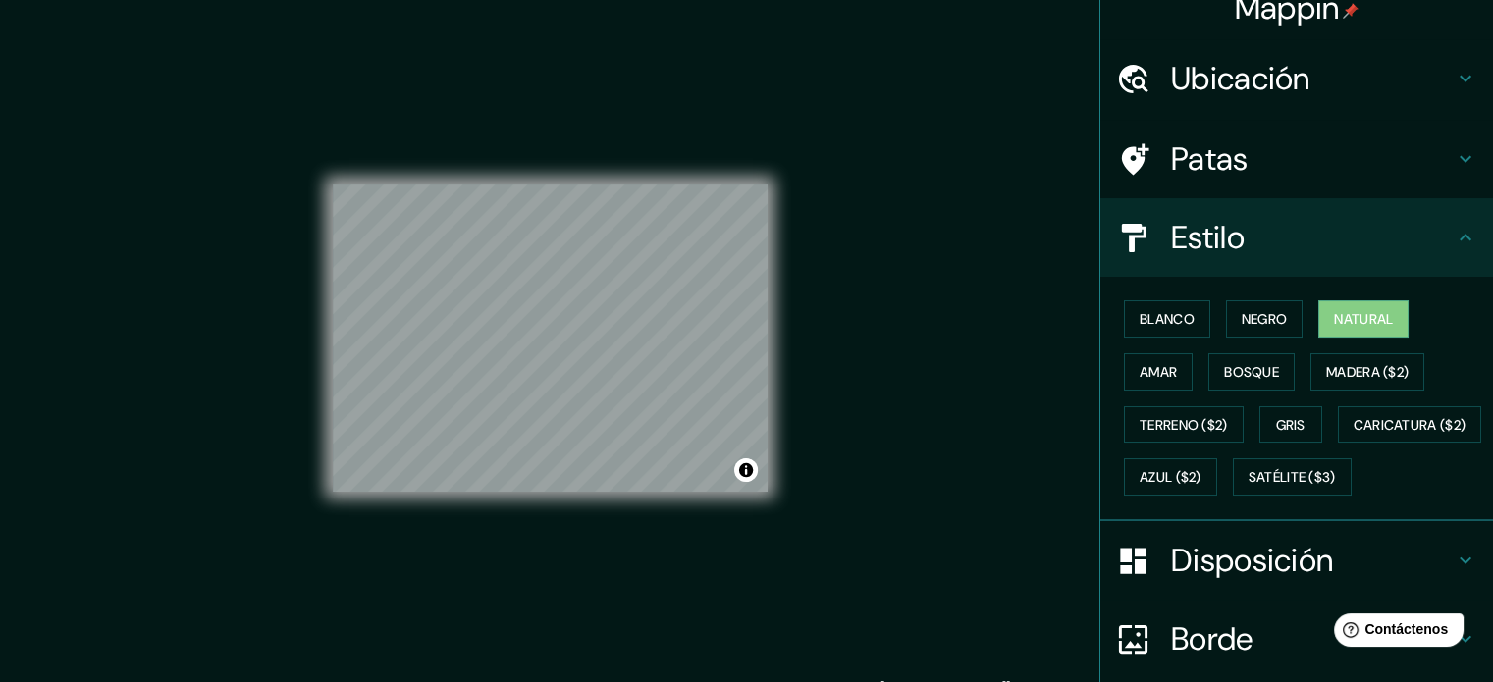
click at [1454, 232] on icon at bounding box center [1466, 238] width 24 height 24
click at [1454, 572] on icon at bounding box center [1466, 561] width 24 height 24
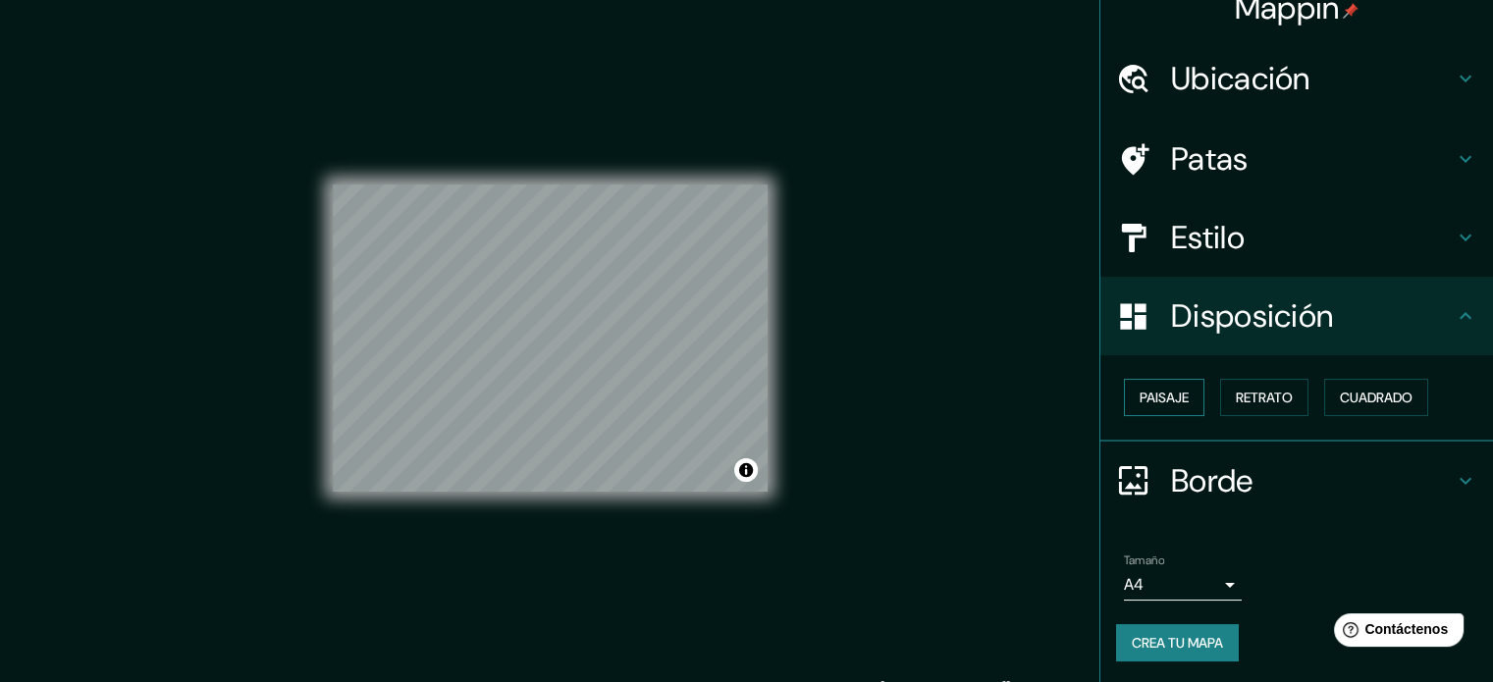
click at [1168, 396] on font "Paisaje" at bounding box center [1163, 398] width 49 height 18
click at [1270, 393] on font "Retrato" at bounding box center [1264, 398] width 57 height 18
